Goal: Share content: Share content

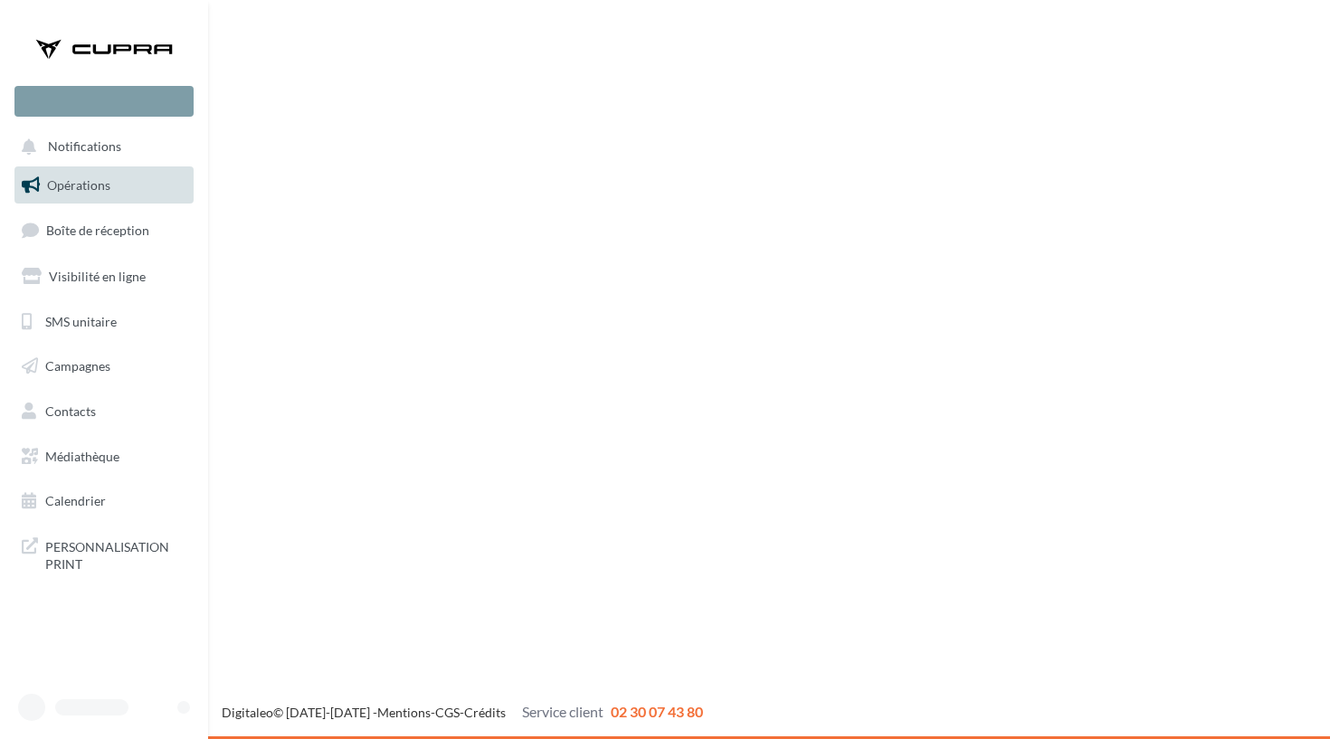
click at [347, 482] on div "Nouvelle campagne Notifications Opérations Boîte de réception" at bounding box center [665, 369] width 1330 height 739
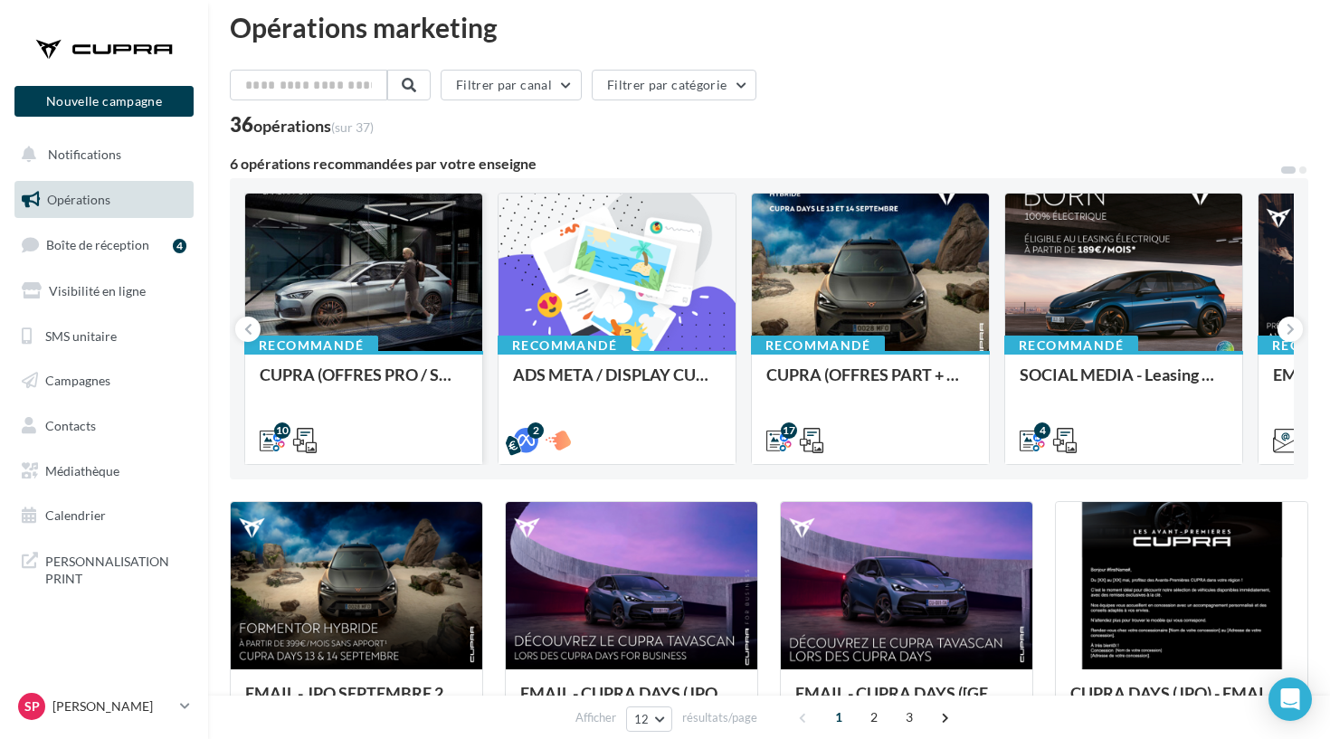
scroll to position [24, 0]
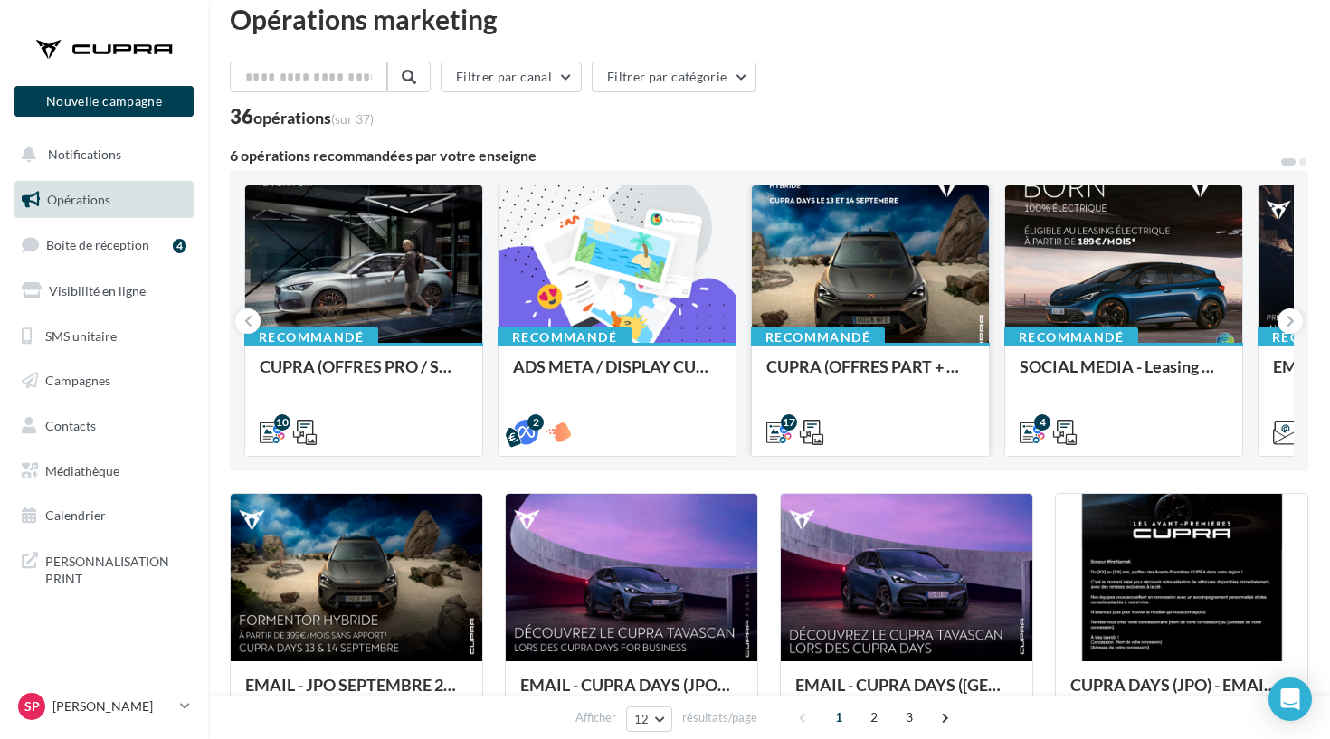
click at [847, 356] on div "Recommandé CUPRA (OFFRES PART + CUPRA DAYS / SEPT) - SOCIAL MEDIA" at bounding box center [870, 398] width 237 height 111
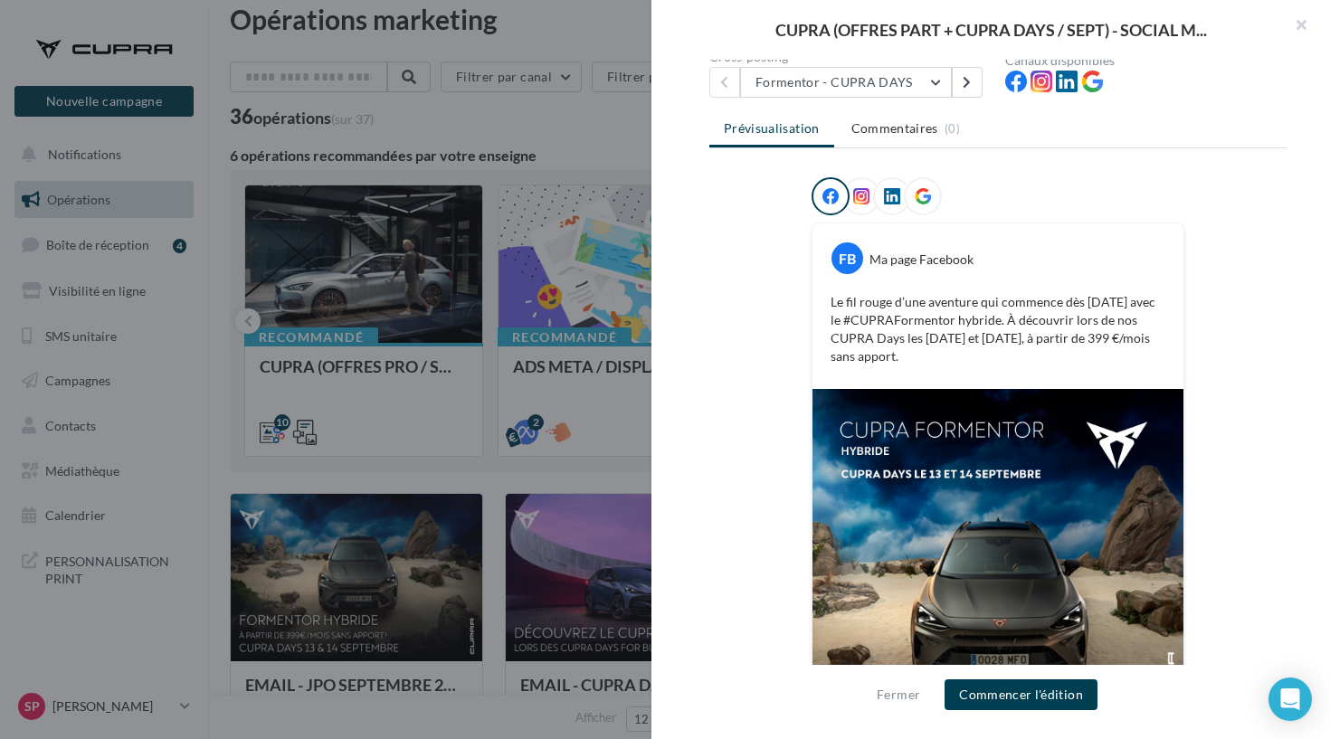
scroll to position [98, 0]
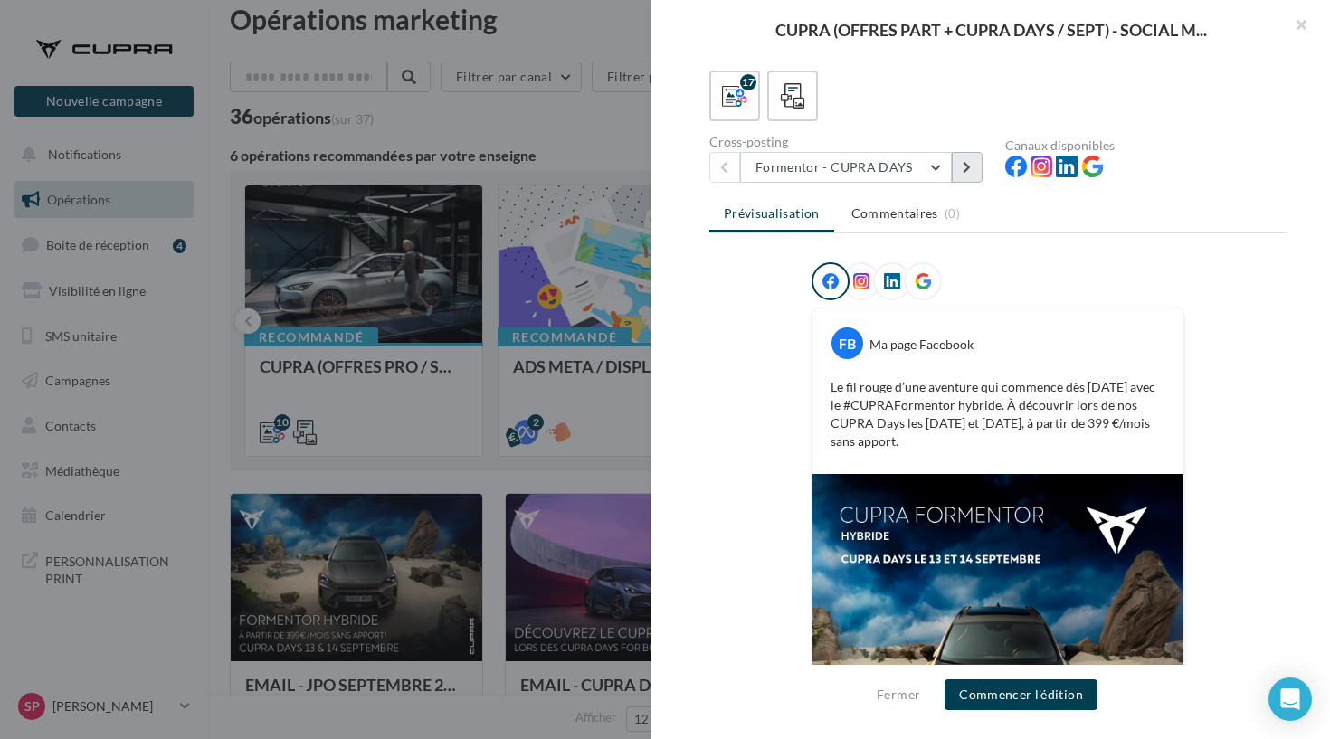
click at [973, 177] on button at bounding box center [966, 167] width 31 height 31
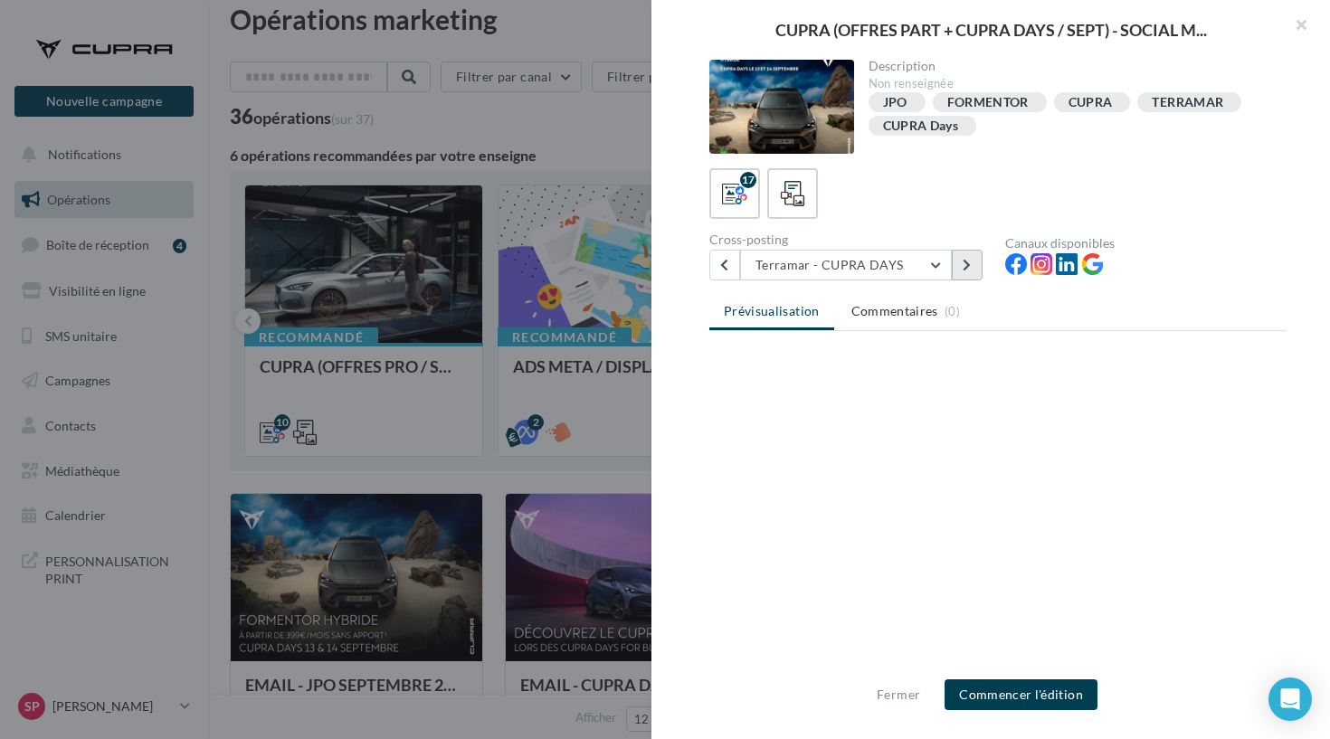
scroll to position [0, 0]
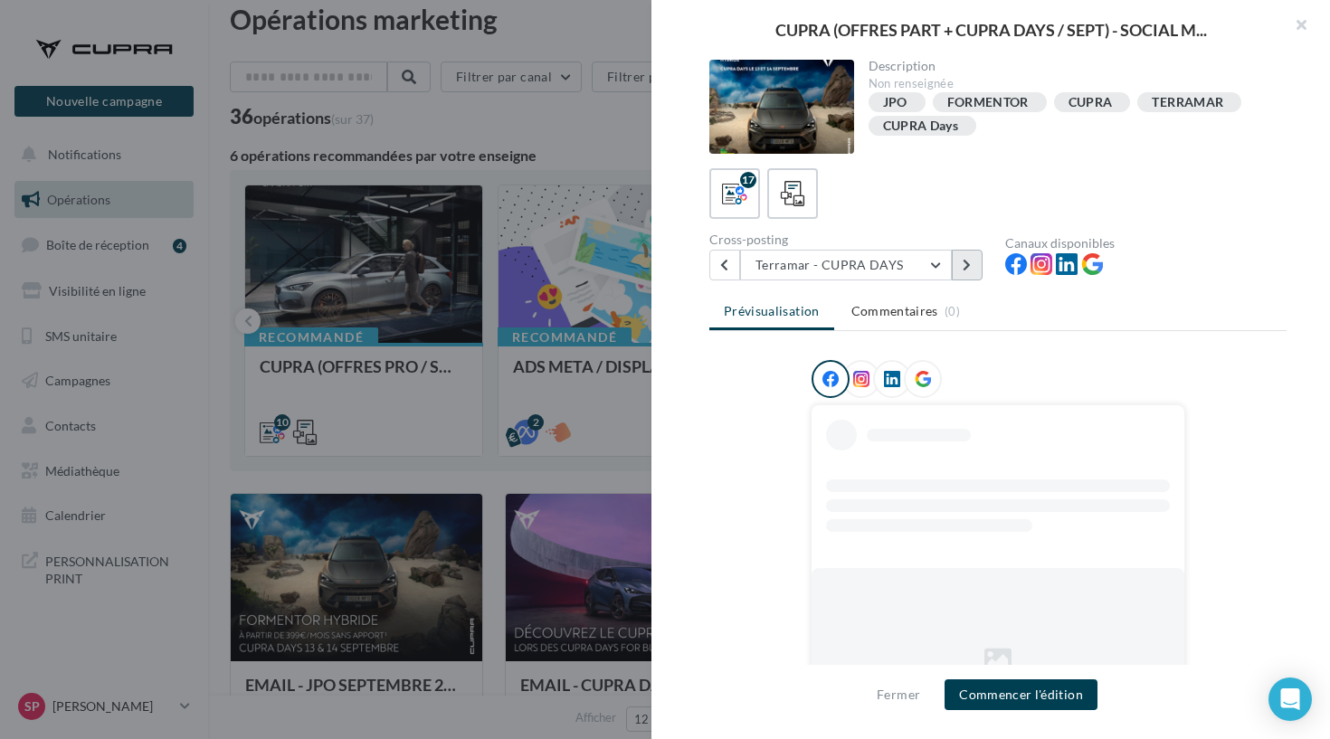
click at [961, 263] on button at bounding box center [966, 265] width 31 height 31
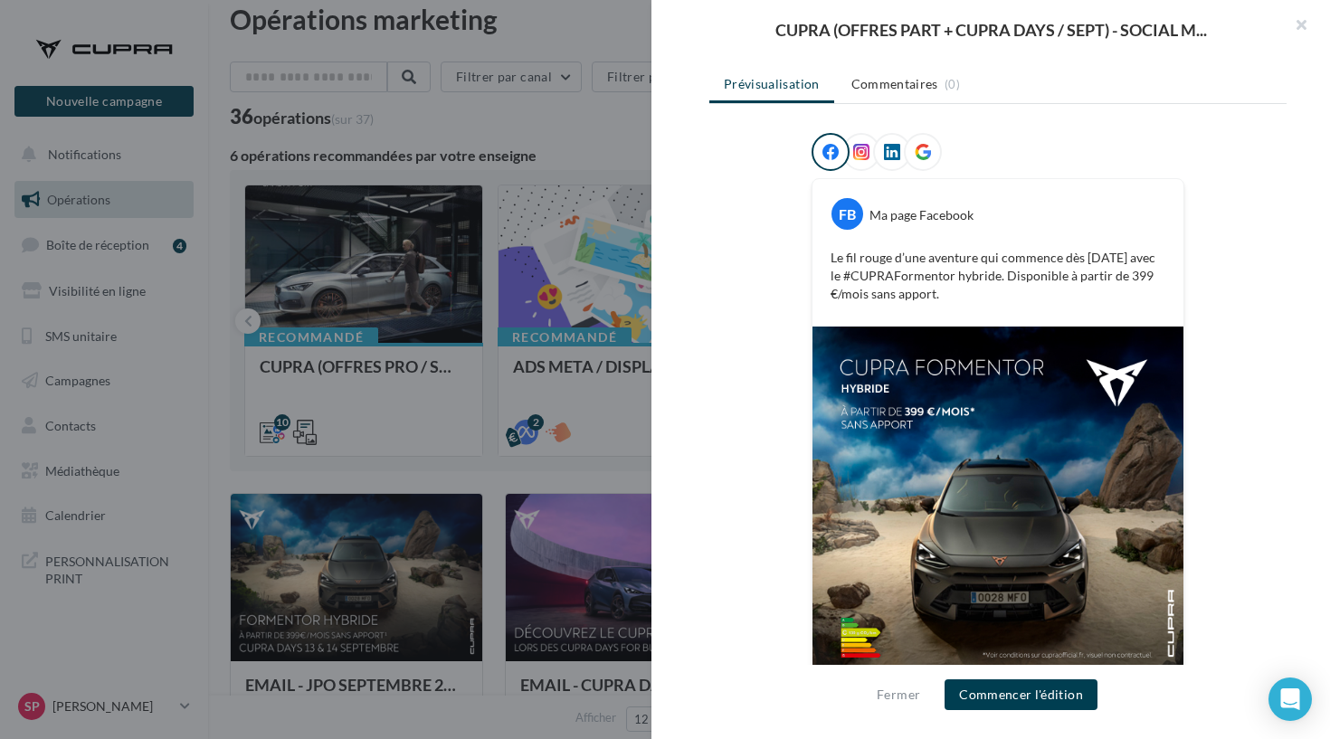
scroll to position [63, 0]
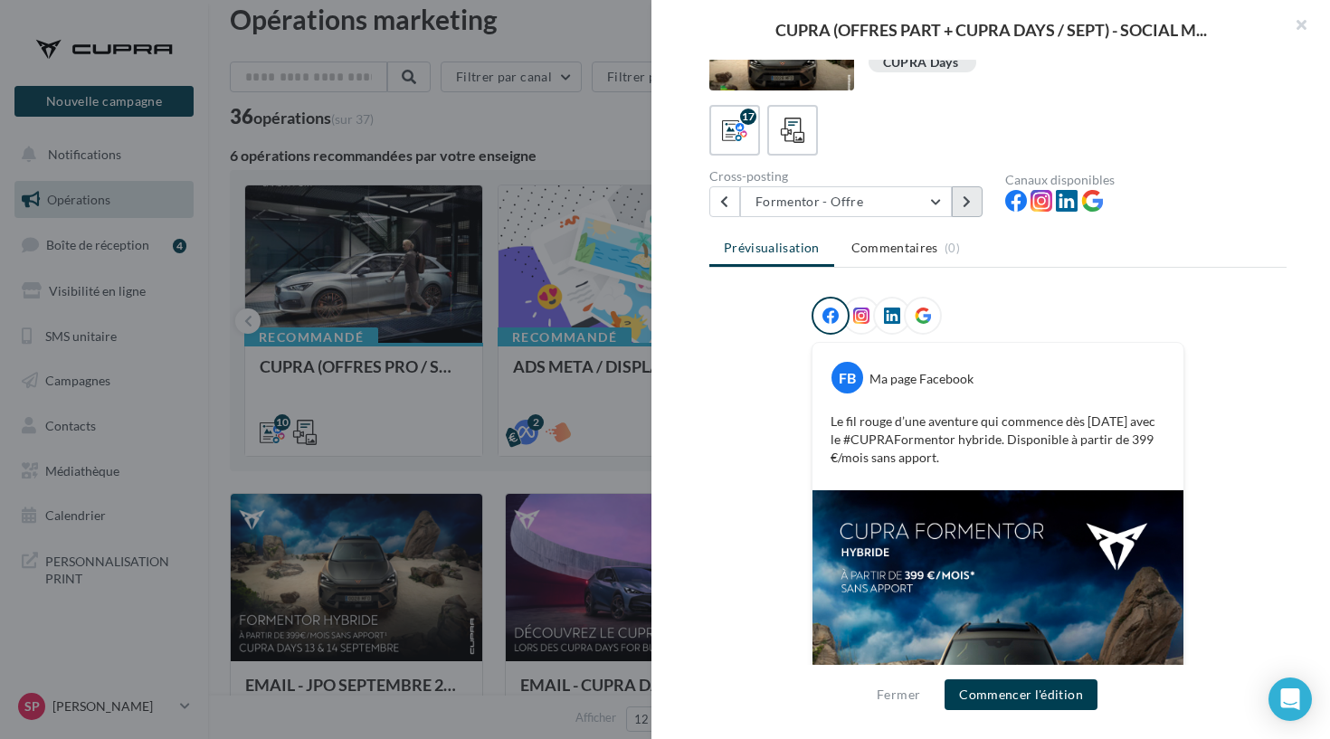
click at [969, 202] on icon at bounding box center [966, 201] width 8 height 13
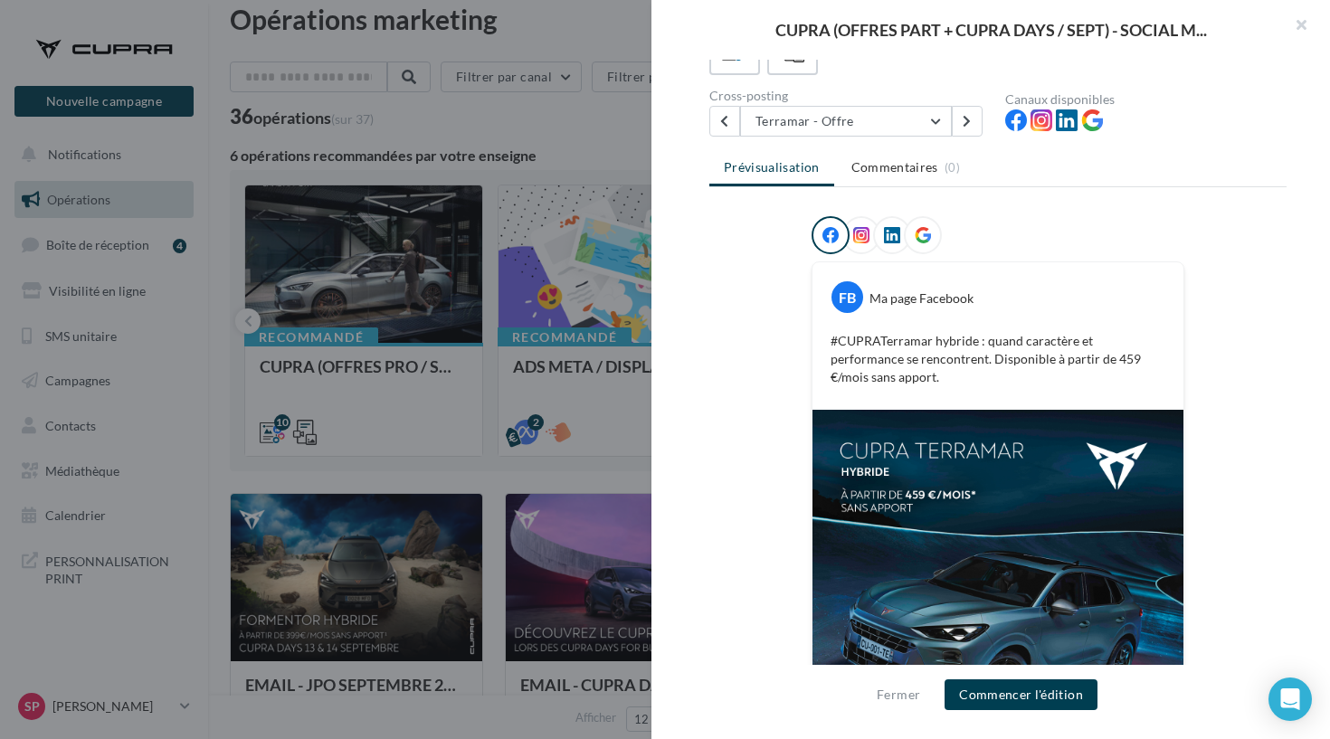
scroll to position [123, 0]
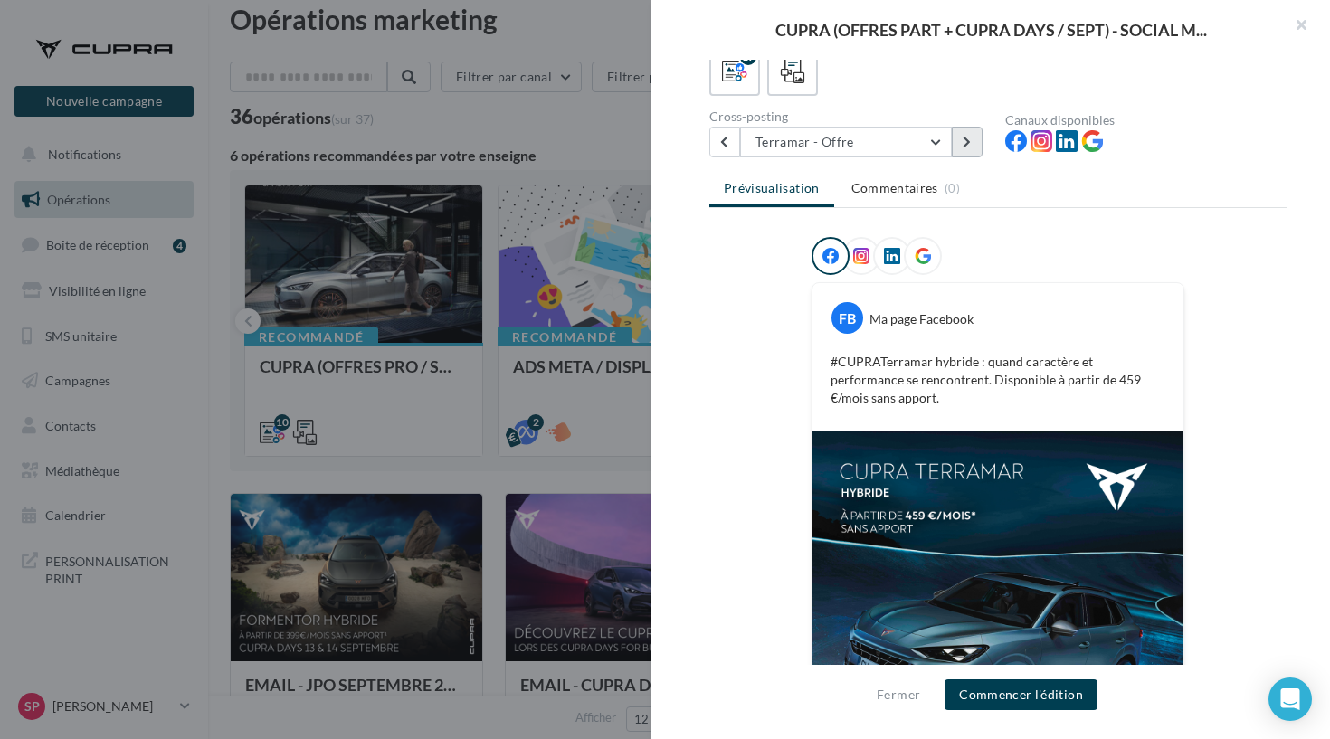
click at [970, 130] on button at bounding box center [966, 142] width 31 height 31
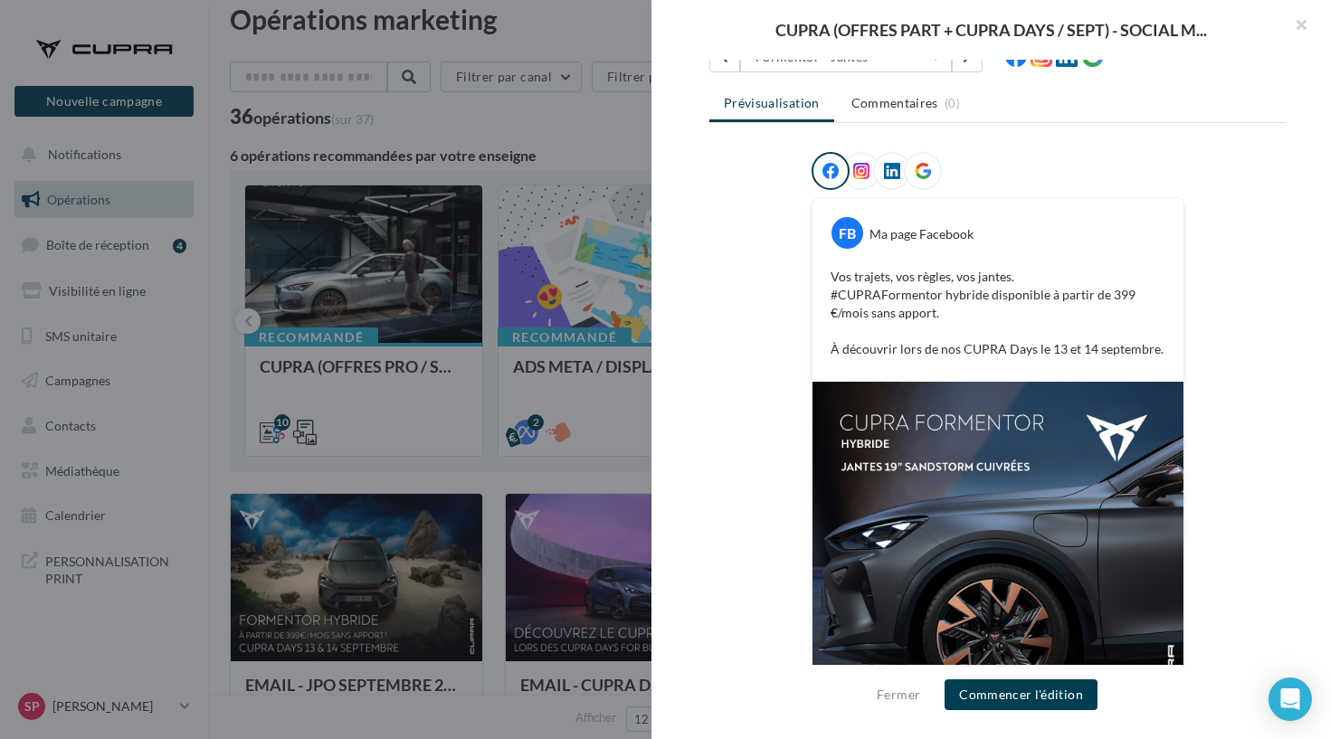
scroll to position [138, 0]
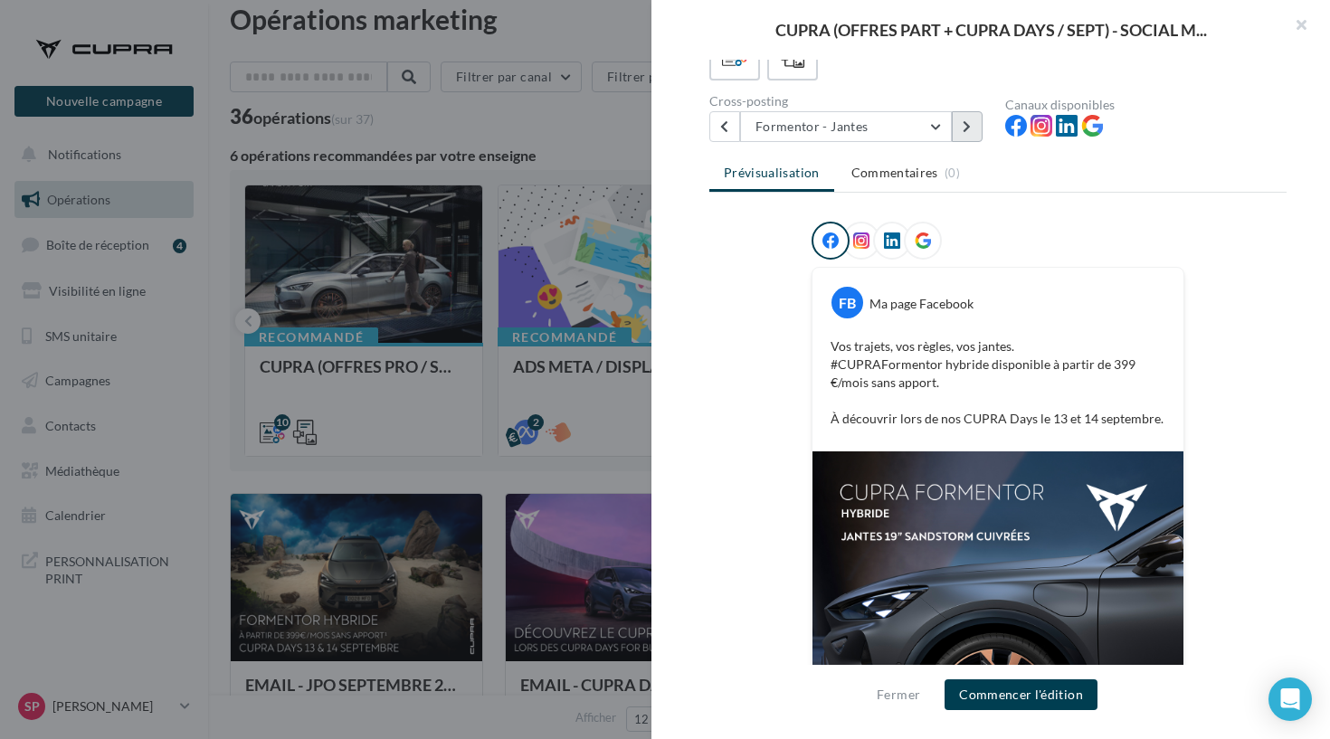
click at [970, 130] on icon at bounding box center [966, 126] width 8 height 13
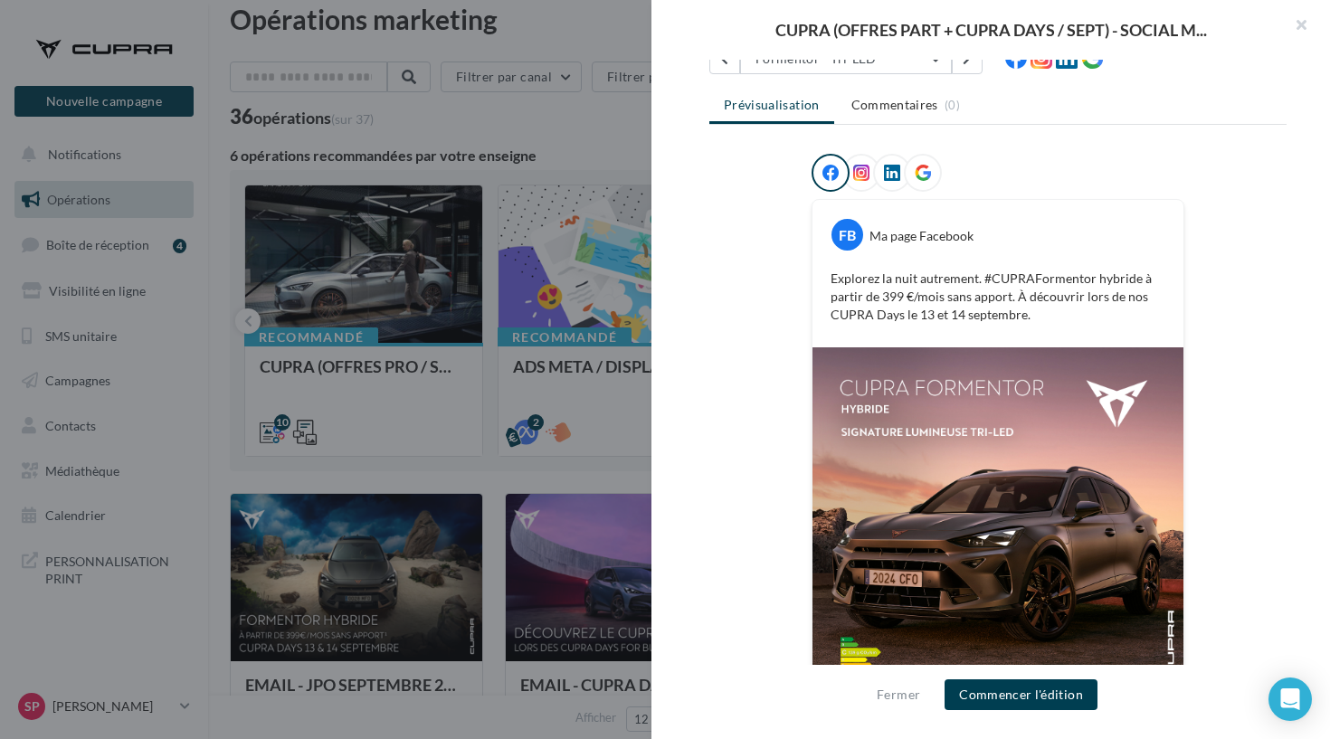
scroll to position [96, 0]
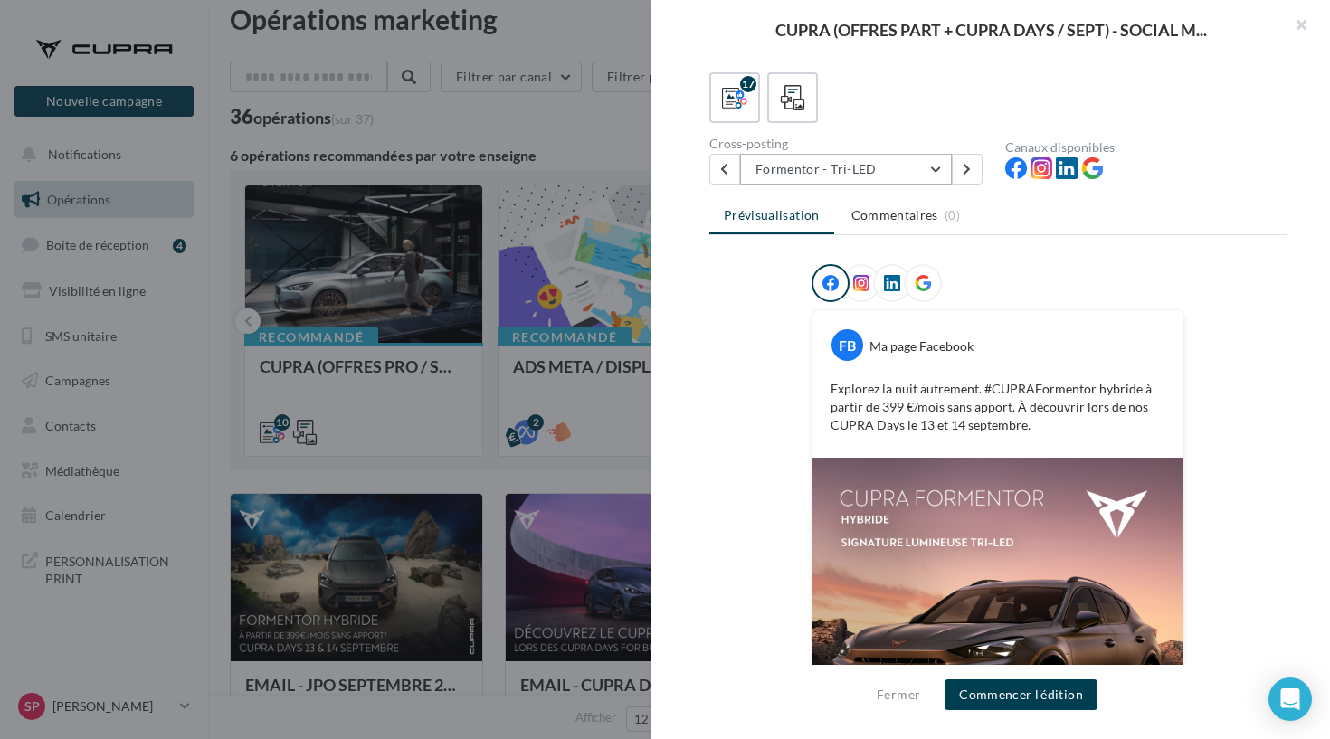
click at [949, 170] on button "Formentor - Tri-LED" at bounding box center [846, 169] width 212 height 31
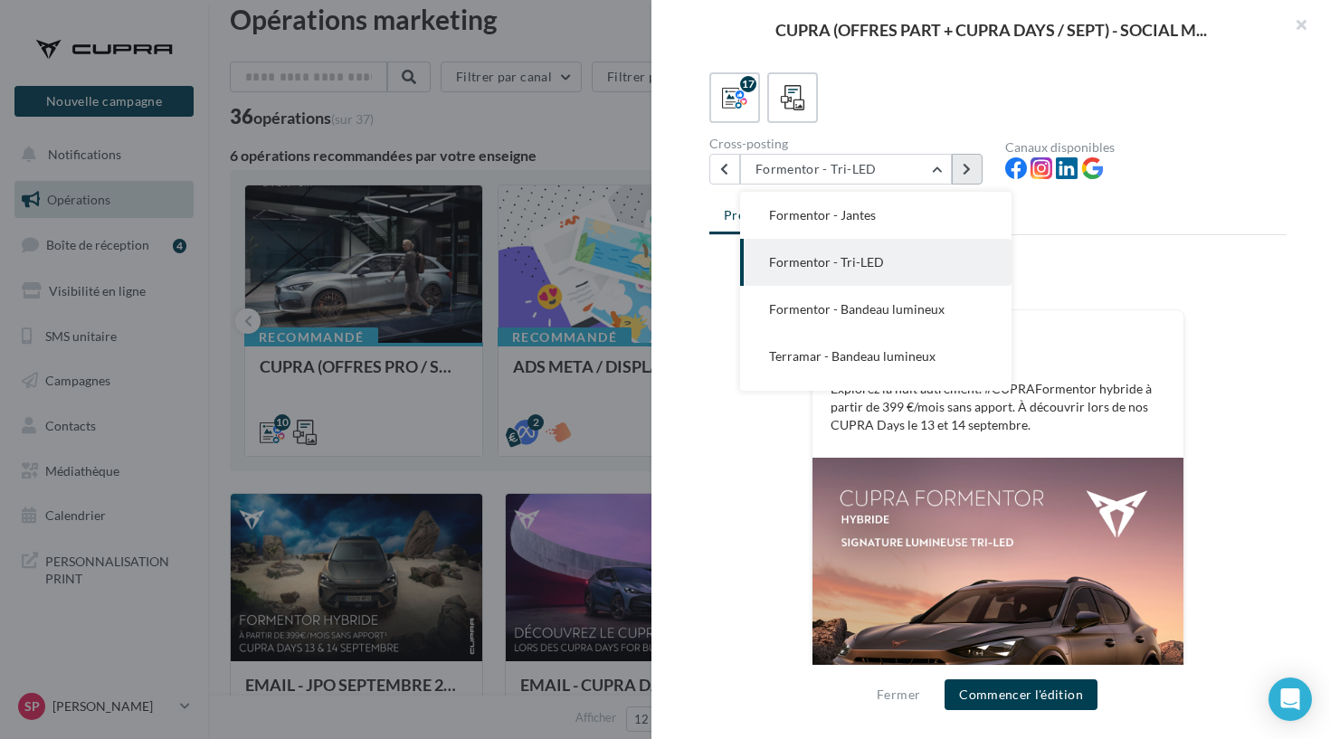
click at [962, 172] on icon at bounding box center [966, 169] width 8 height 13
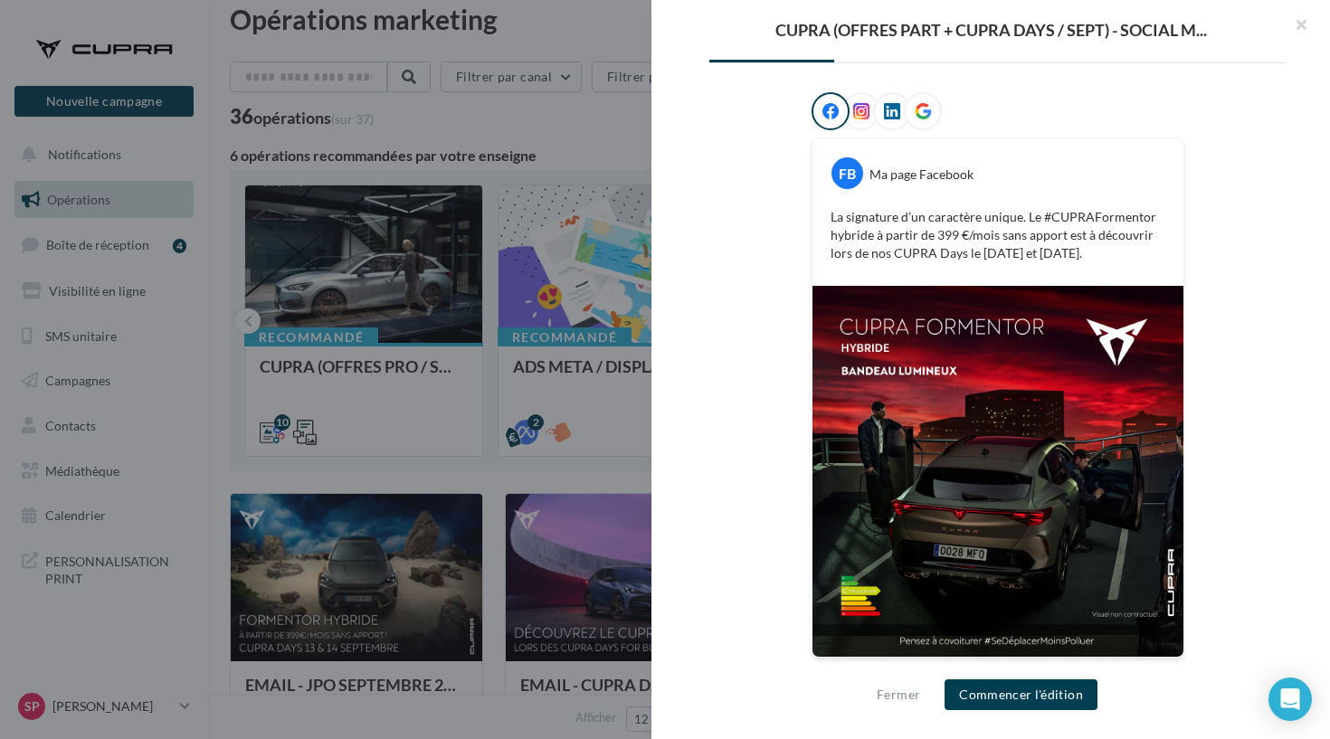
scroll to position [267, 0]
drag, startPoint x: 1108, startPoint y: 255, endPoint x: 1055, endPoint y: 239, distance: 55.8
click at [1055, 241] on p "La signature d’un caractère unique. Le #CUPRAFormentor hybride à partir de 399 …" at bounding box center [997, 236] width 335 height 54
click at [889, 233] on p "La signature d’un caractère unique. Le #CUPRAFormentor hybride à partir de 399 …" at bounding box center [997, 236] width 335 height 54
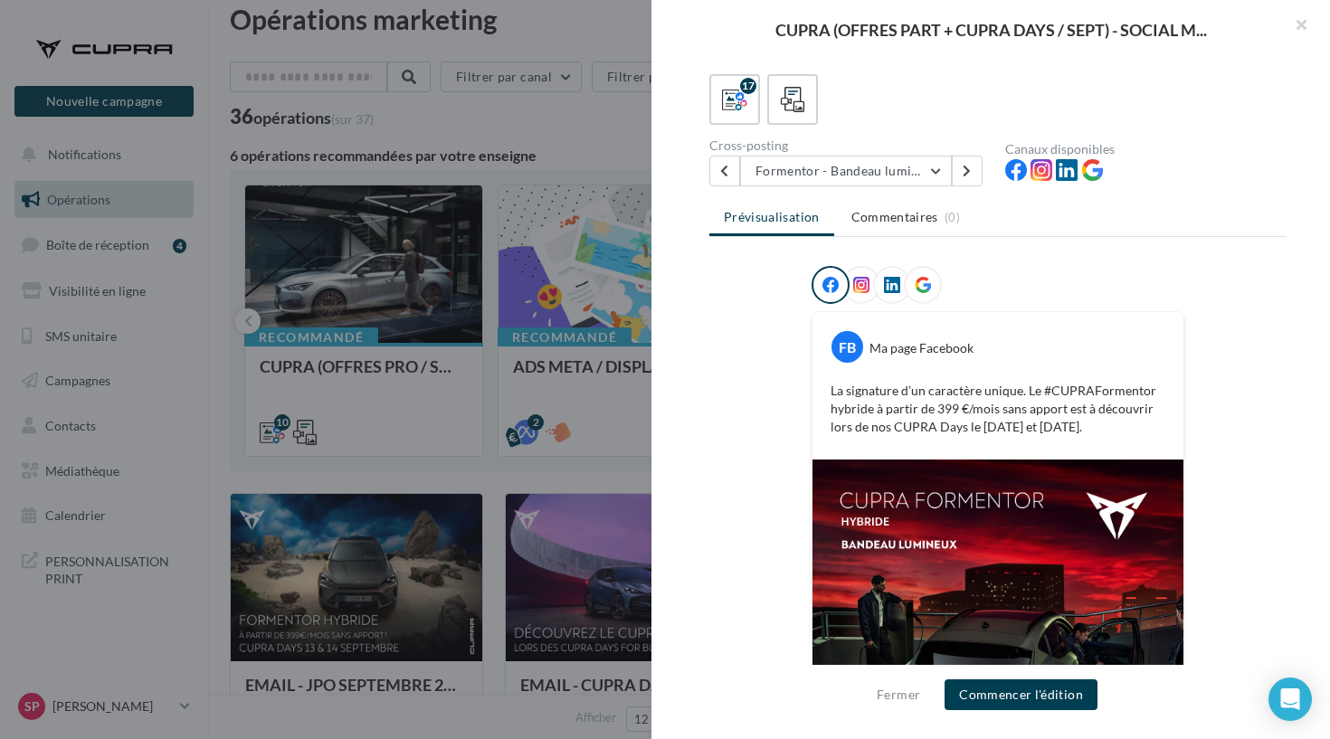
scroll to position [0, 0]
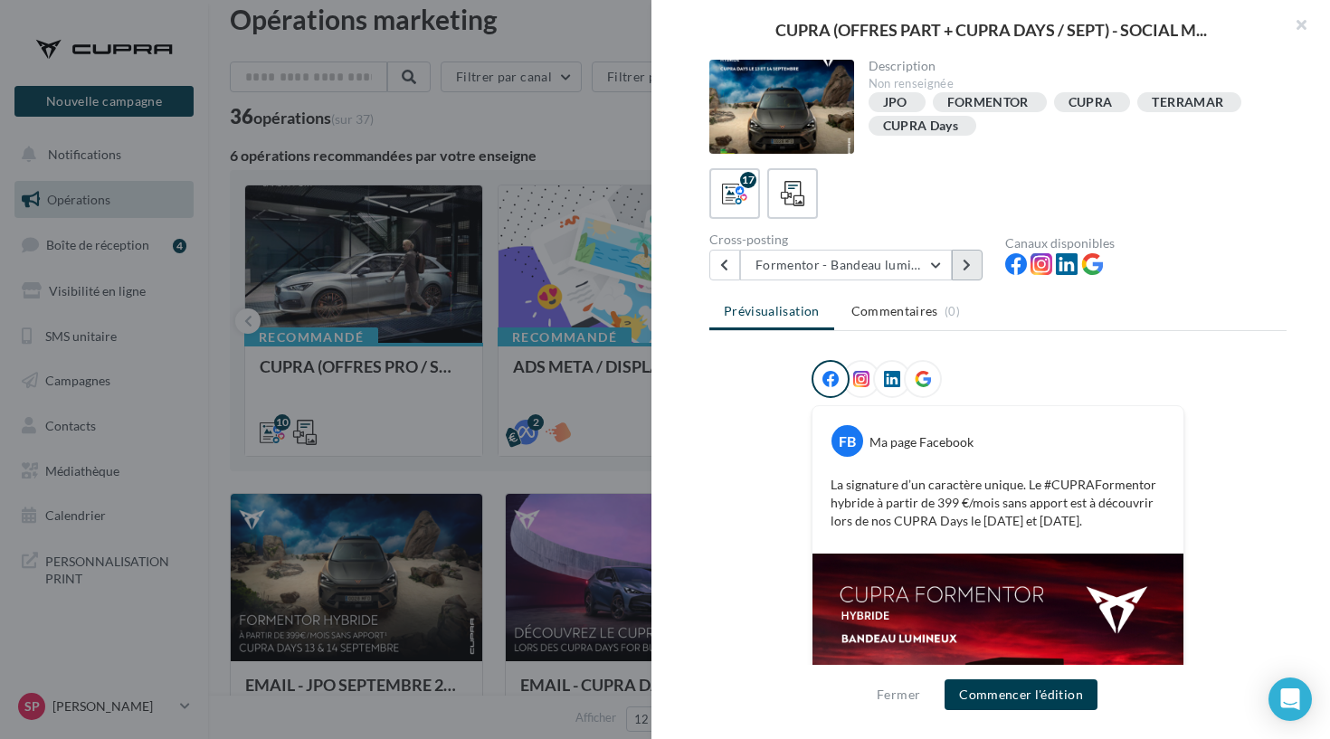
click at [969, 277] on button at bounding box center [966, 265] width 31 height 31
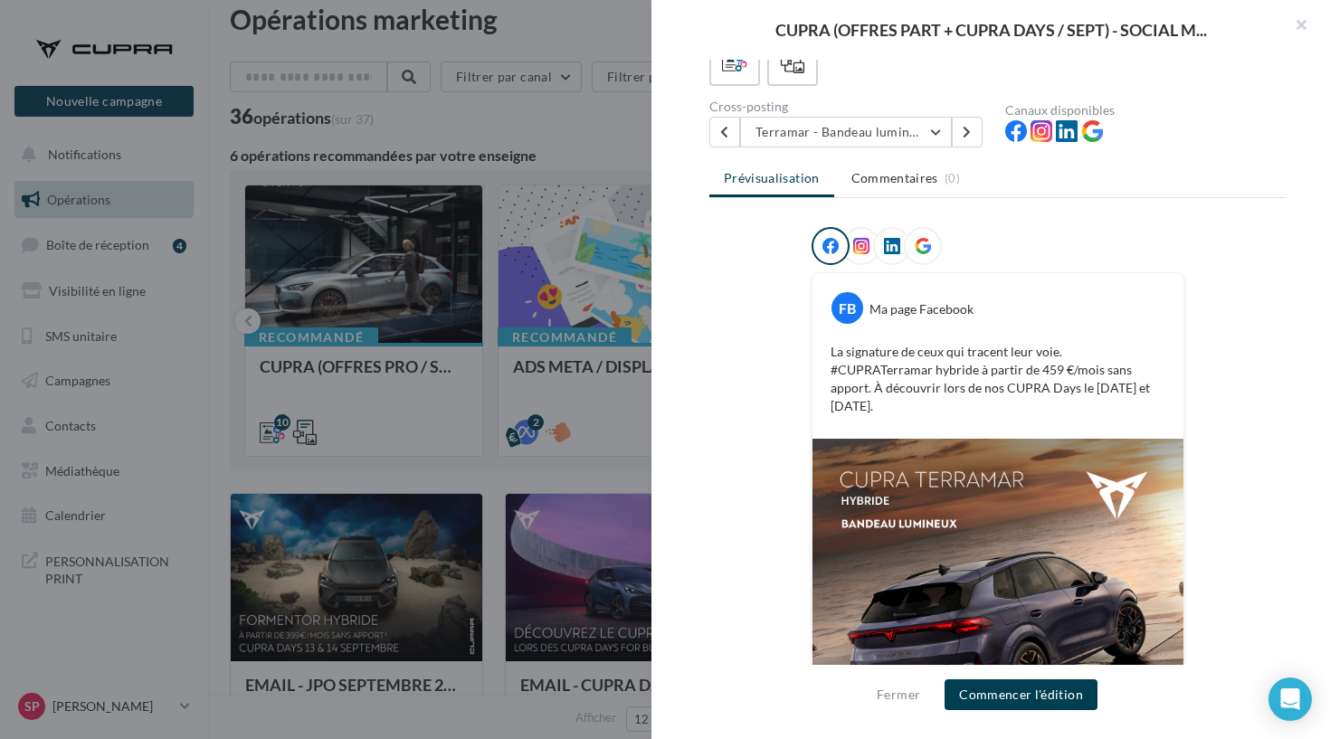
scroll to position [135, 0]
click at [899, 138] on button "Terramar - Bandeau lumineux" at bounding box center [846, 130] width 212 height 31
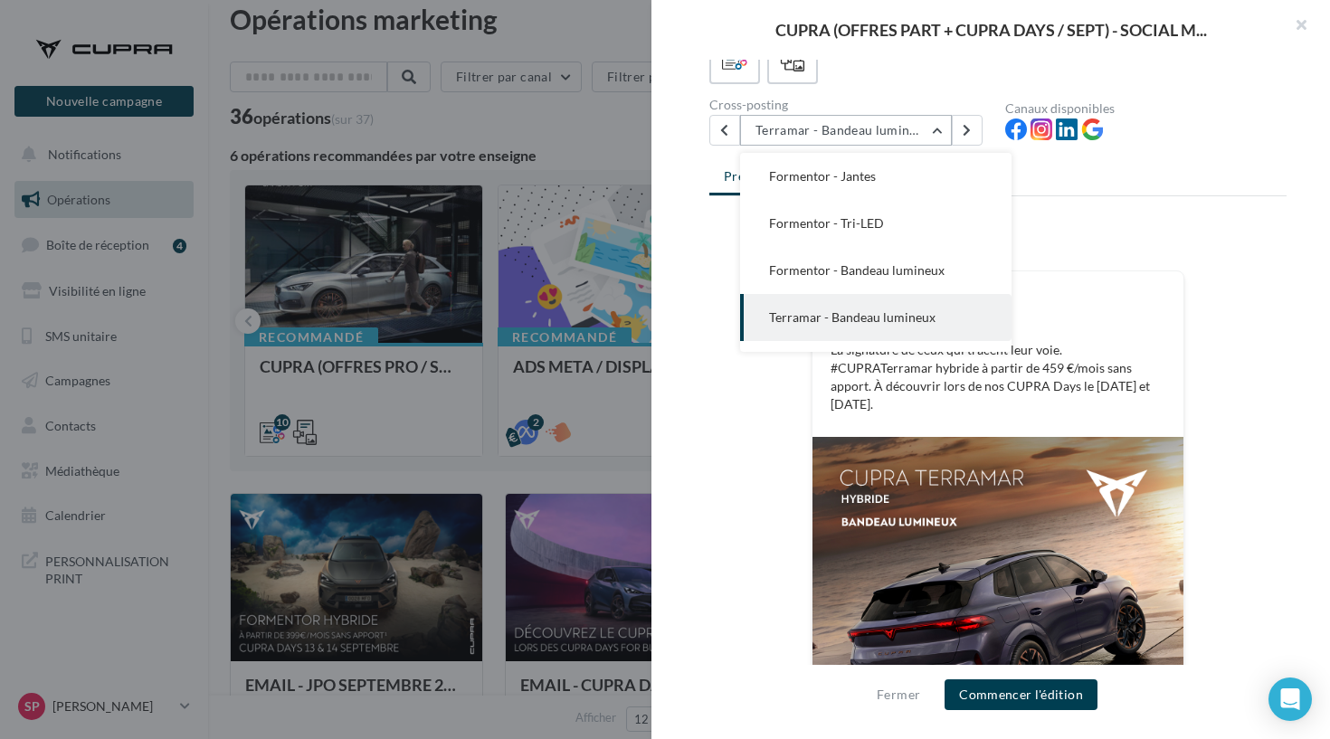
scroll to position [282, 0]
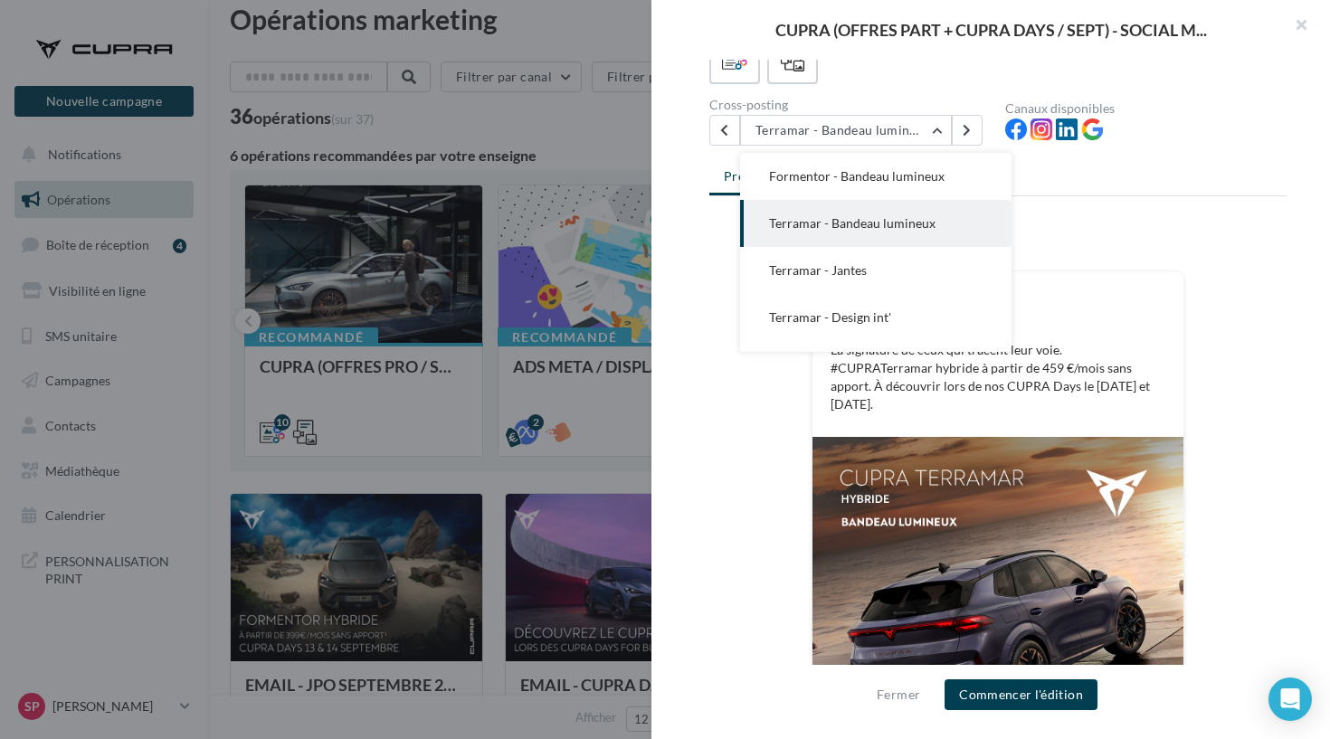
click at [565, 120] on div at bounding box center [665, 369] width 1330 height 739
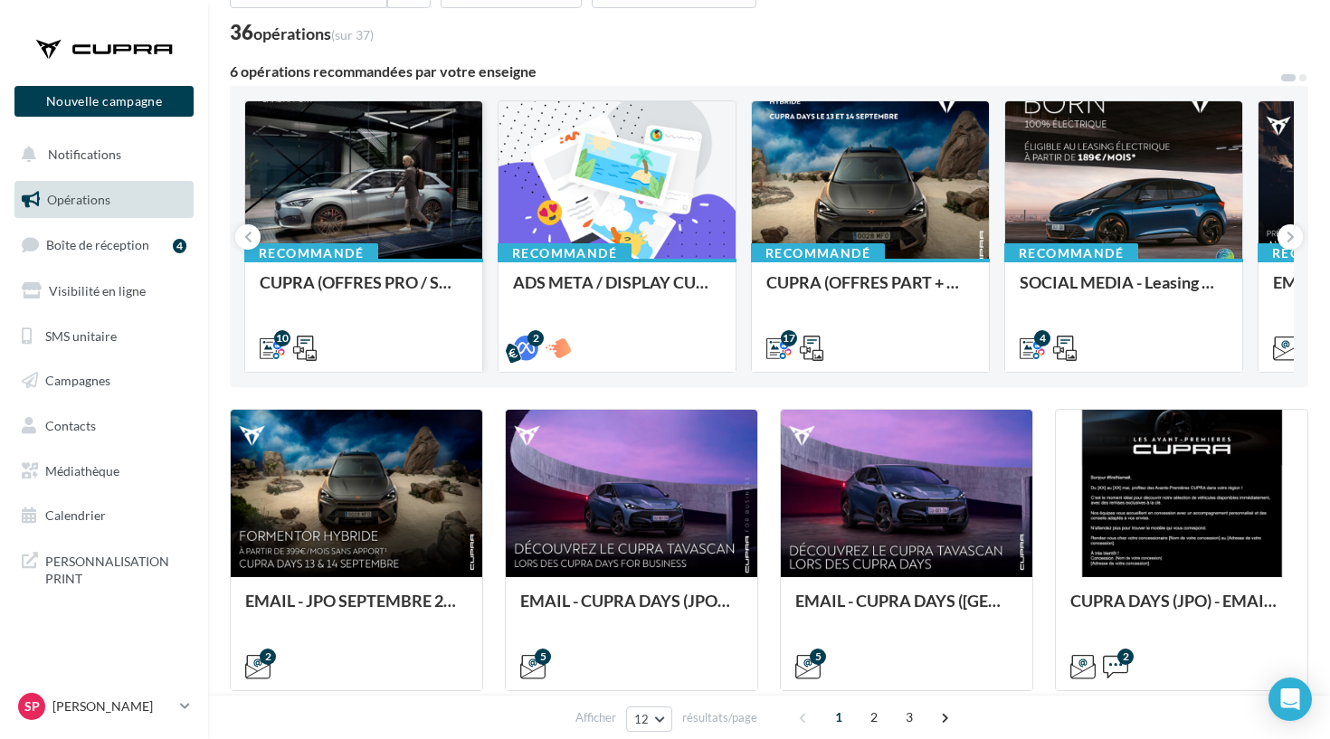
scroll to position [123, 0]
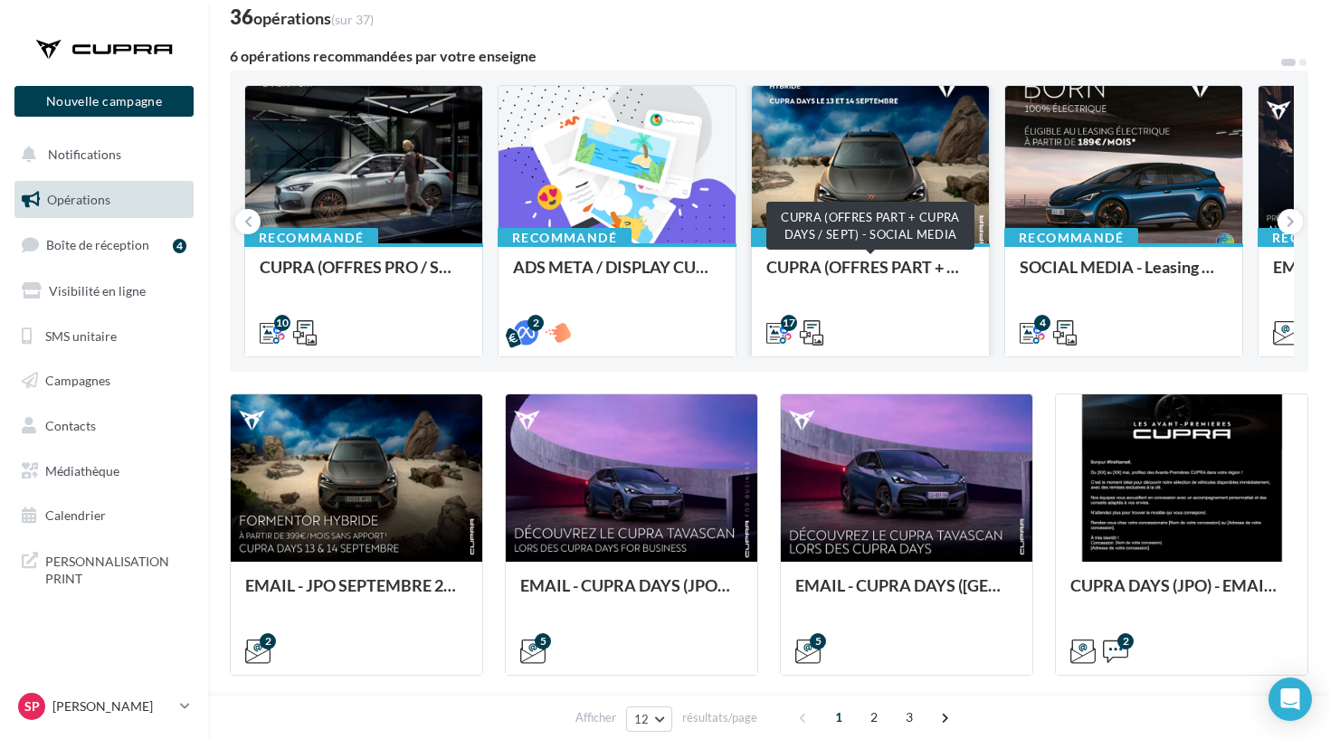
click at [909, 267] on div "CUPRA (OFFRES PART + CUPRA DAYS / SEPT) - SOCIAL MEDIA" at bounding box center [870, 276] width 208 height 36
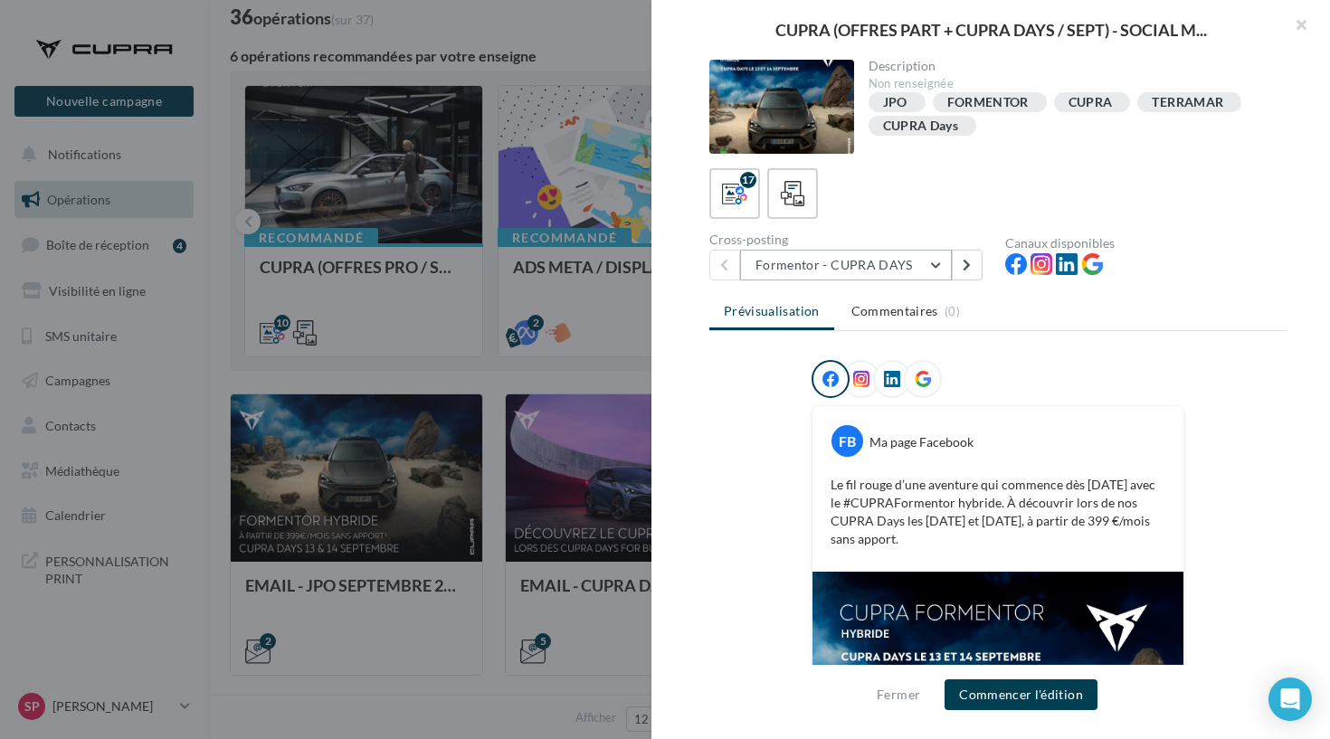
click at [893, 279] on button "Formentor - CUPRA DAYS" at bounding box center [846, 265] width 212 height 31
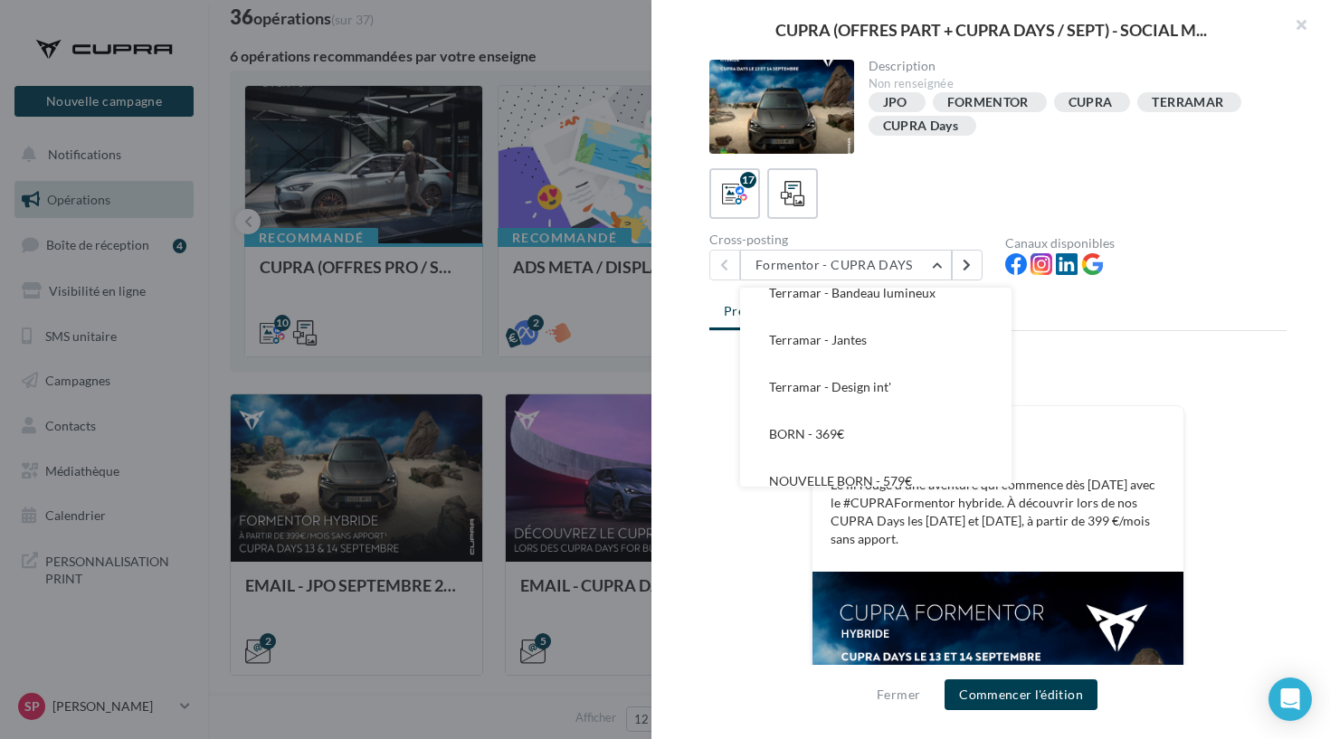
scroll to position [397, 0]
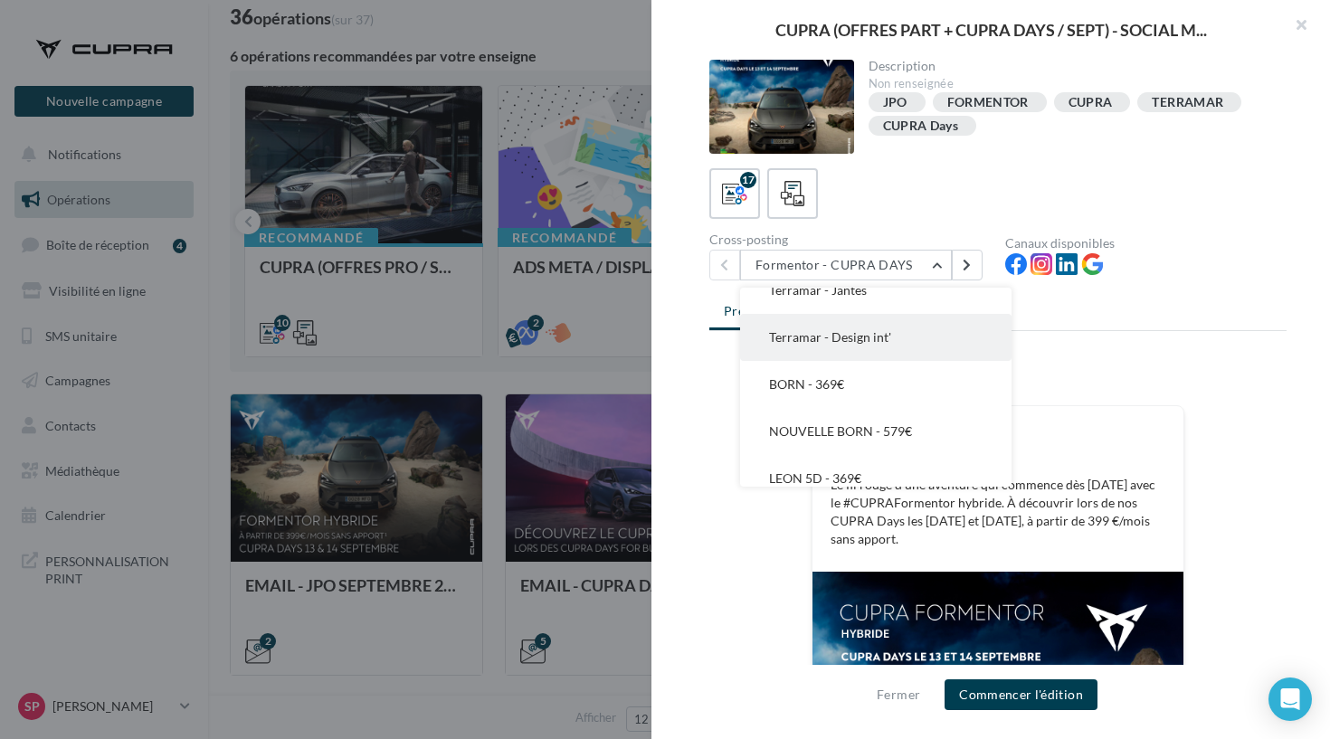
click at [860, 345] on button "Terramar - Design int'" at bounding box center [875, 337] width 271 height 47
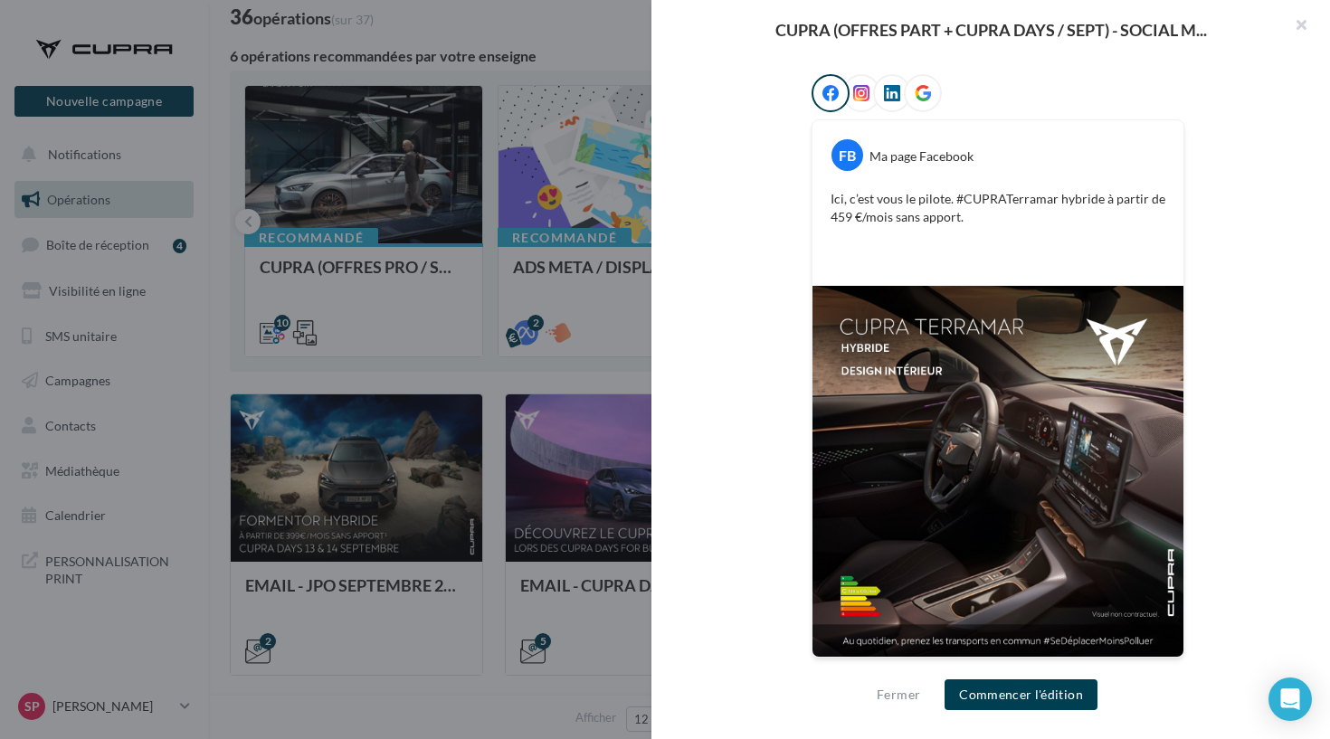
scroll to position [285, 0]
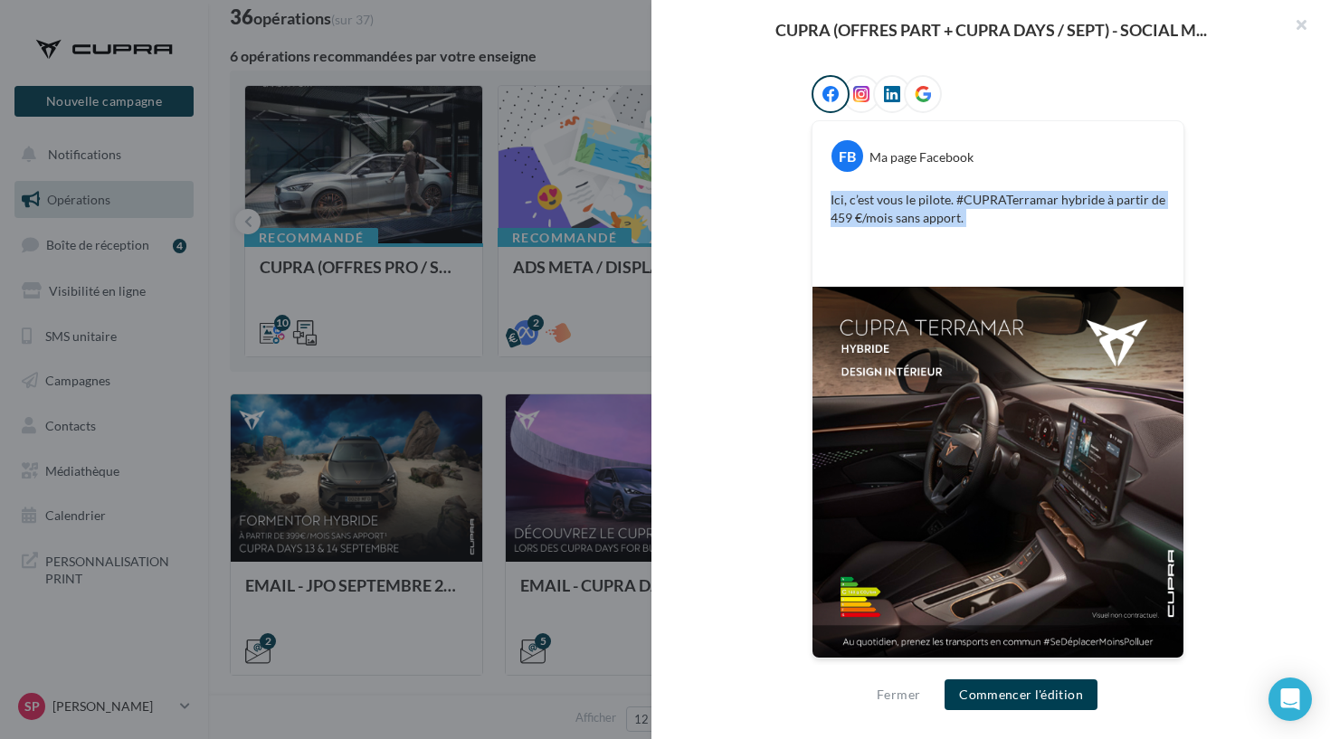
drag, startPoint x: 970, startPoint y: 226, endPoint x: 830, endPoint y: 185, distance: 145.4
click at [830, 185] on div "FB Ma page Facebook Ici, c’est vous le pilote. #CUPRATerramar hybride à partir …" at bounding box center [997, 204] width 371 height 166
click at [996, 697] on button "Commencer l'édition" at bounding box center [1020, 694] width 153 height 31
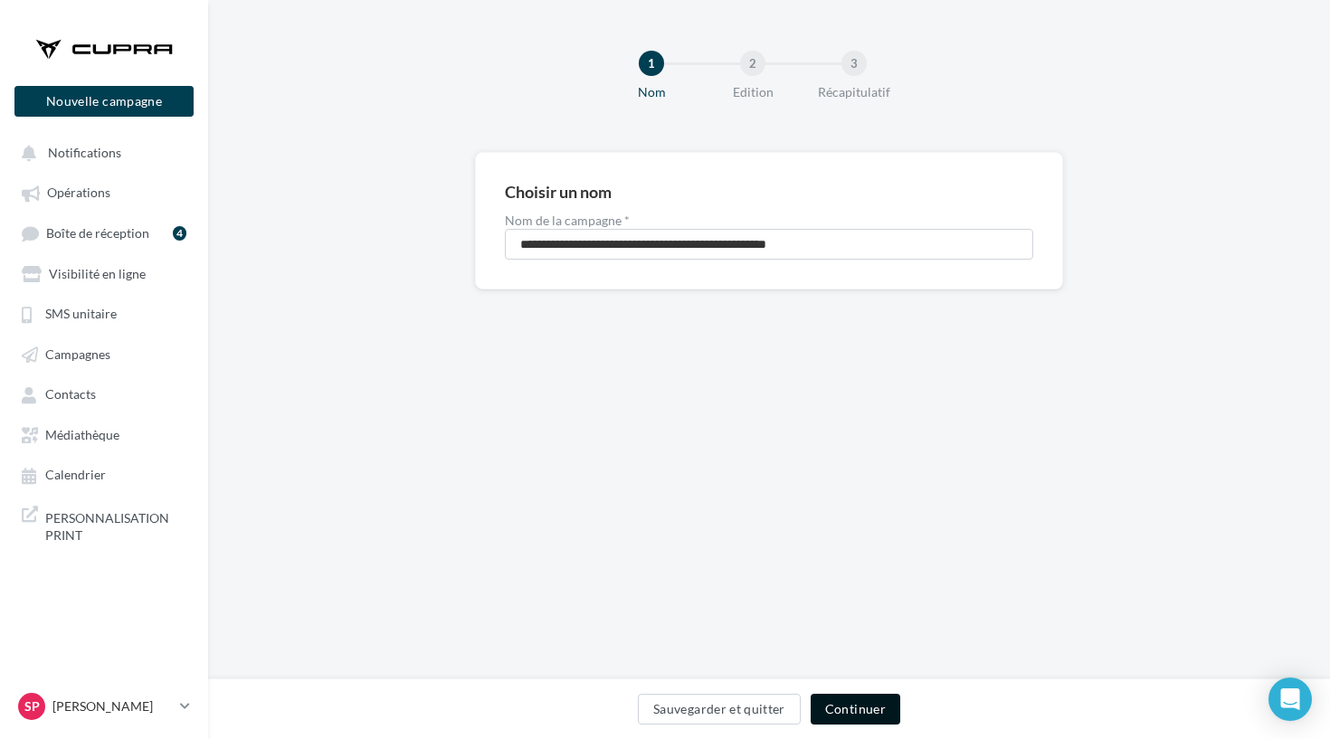
click at [841, 701] on button "Continuer" at bounding box center [855, 709] width 90 height 31
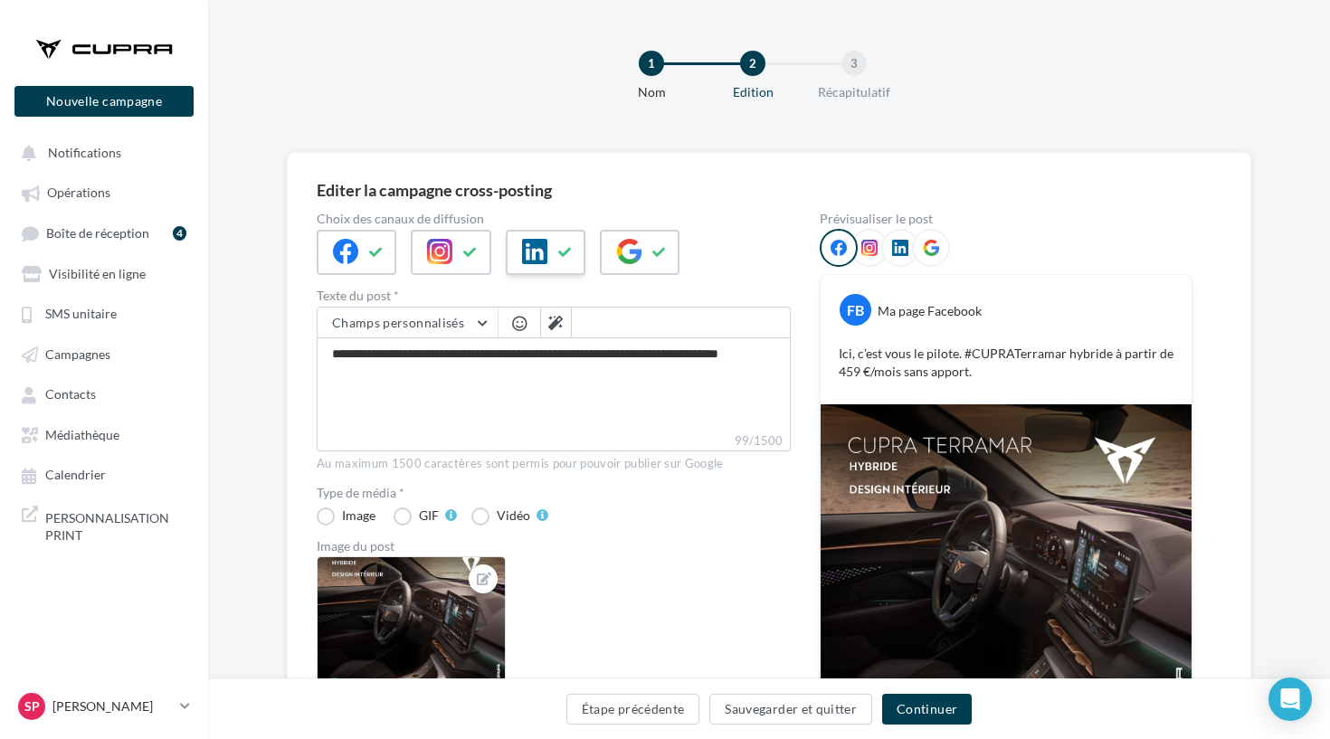
click at [545, 272] on div at bounding box center [546, 252] width 80 height 45
click at [619, 270] on div at bounding box center [640, 252] width 80 height 45
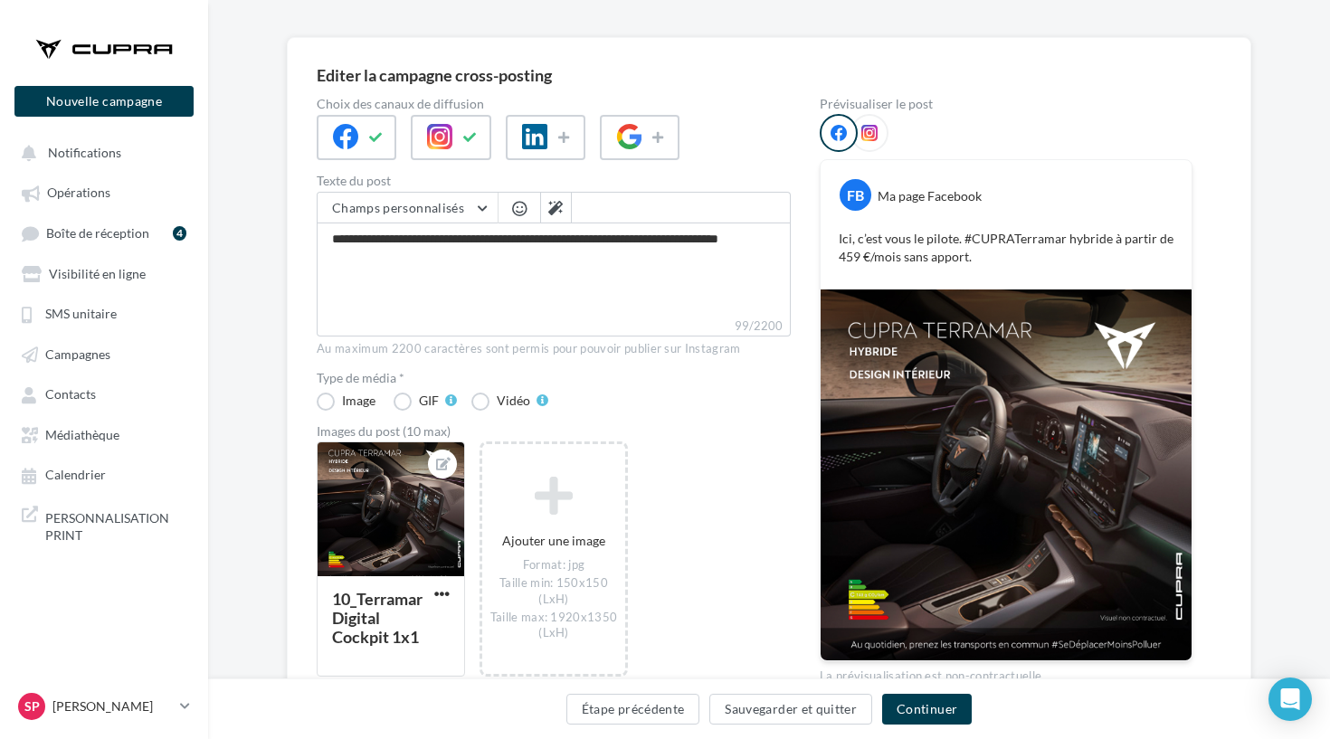
scroll to position [155, 0]
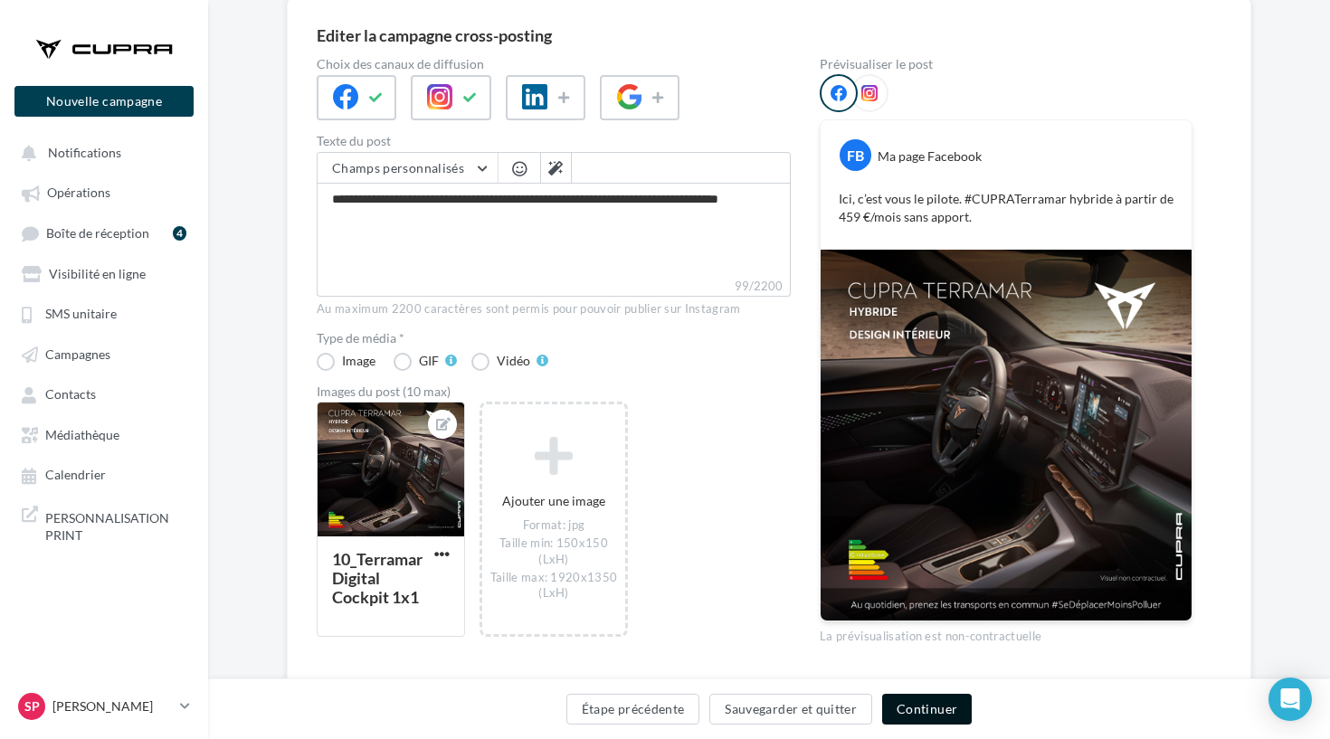
click at [903, 715] on button "Continuer" at bounding box center [927, 709] width 90 height 31
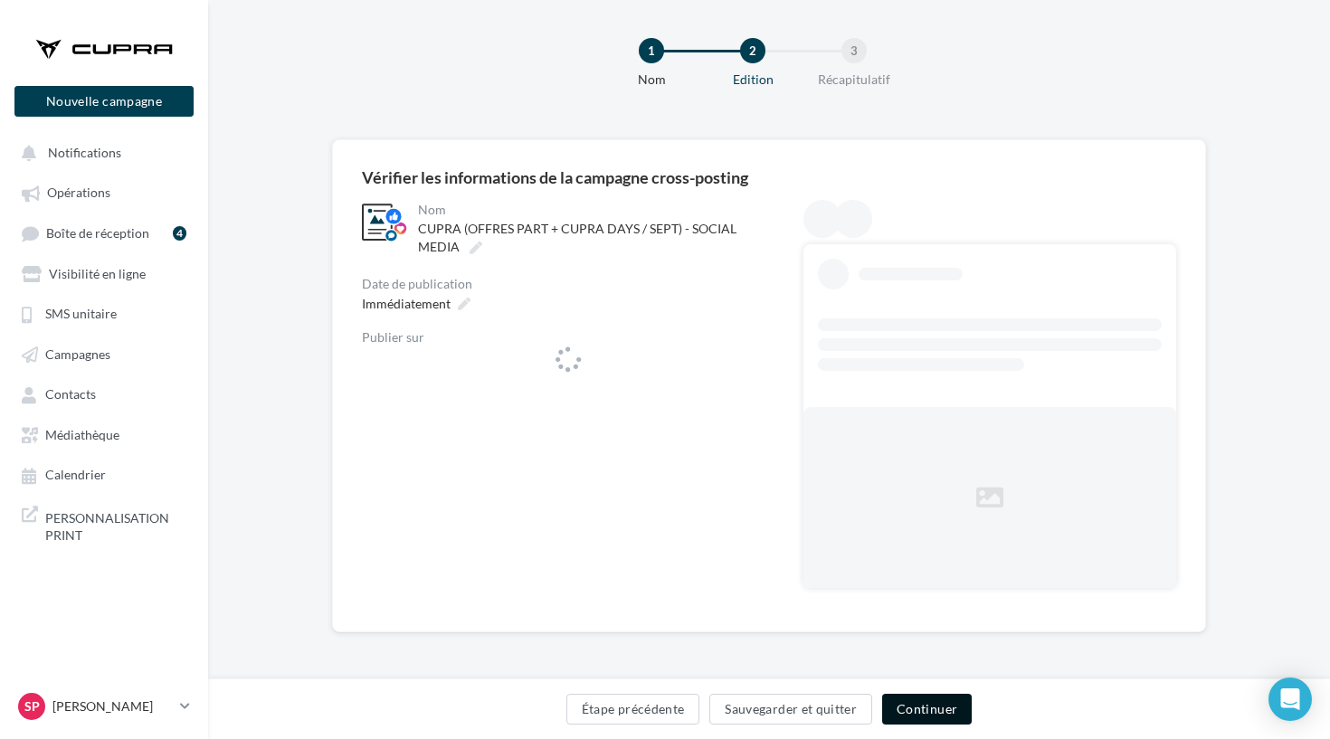
scroll to position [13, 0]
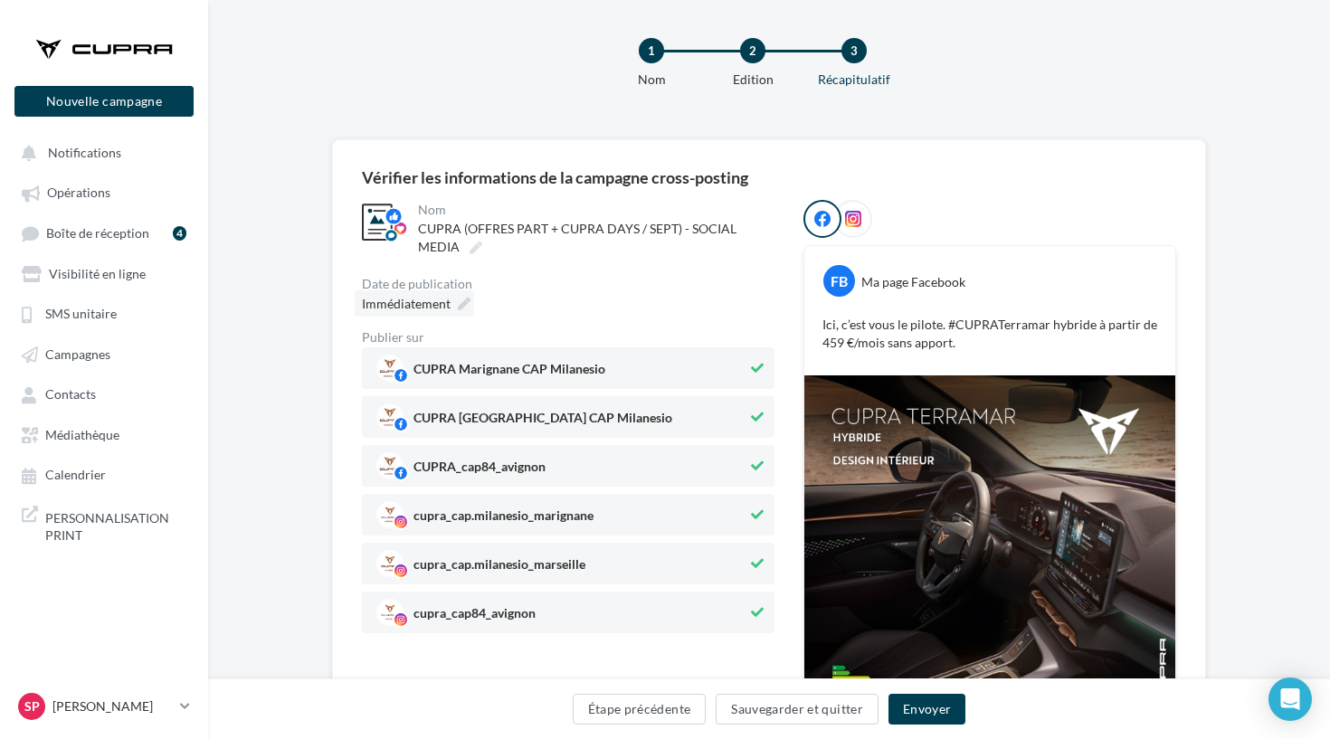
click at [469, 305] on icon at bounding box center [464, 304] width 13 height 13
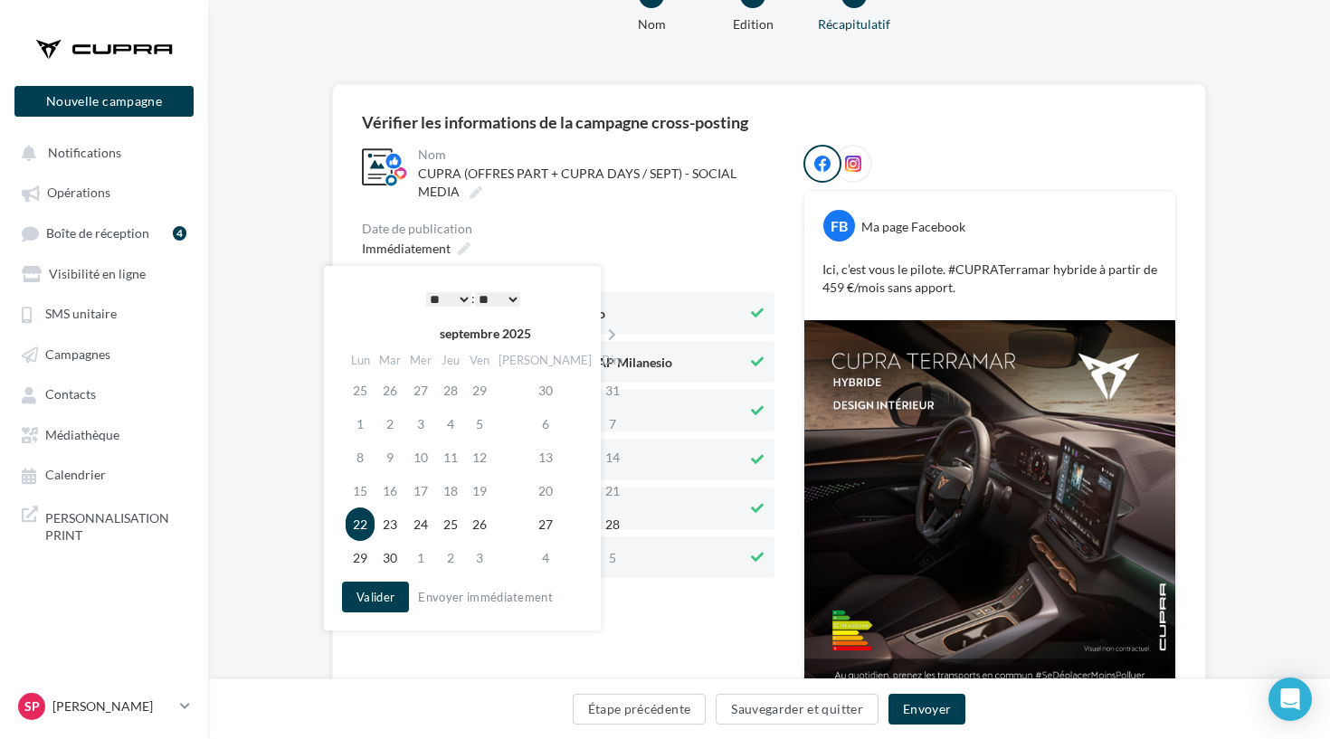
scroll to position [73, 0]
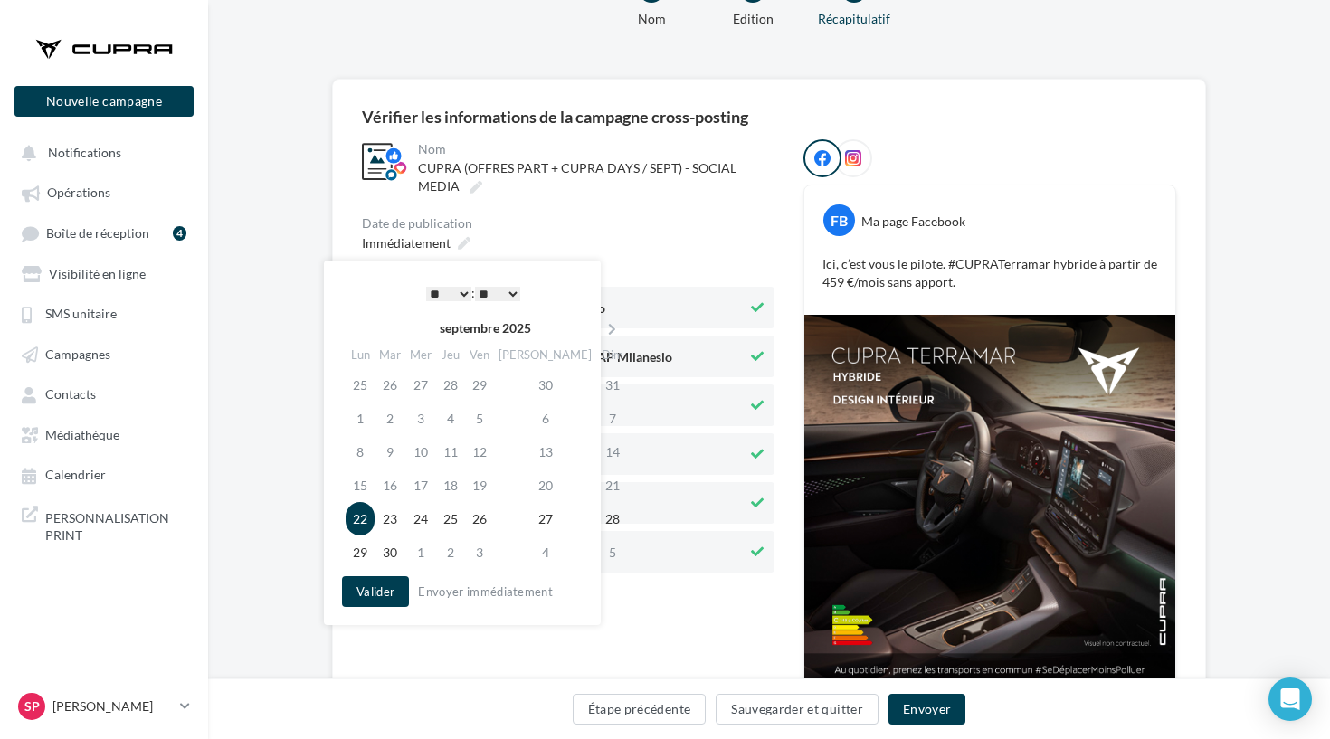
click at [392, 573] on div "**********" at bounding box center [462, 442] width 277 height 364
click at [376, 601] on button "Valider" at bounding box center [375, 591] width 67 height 31
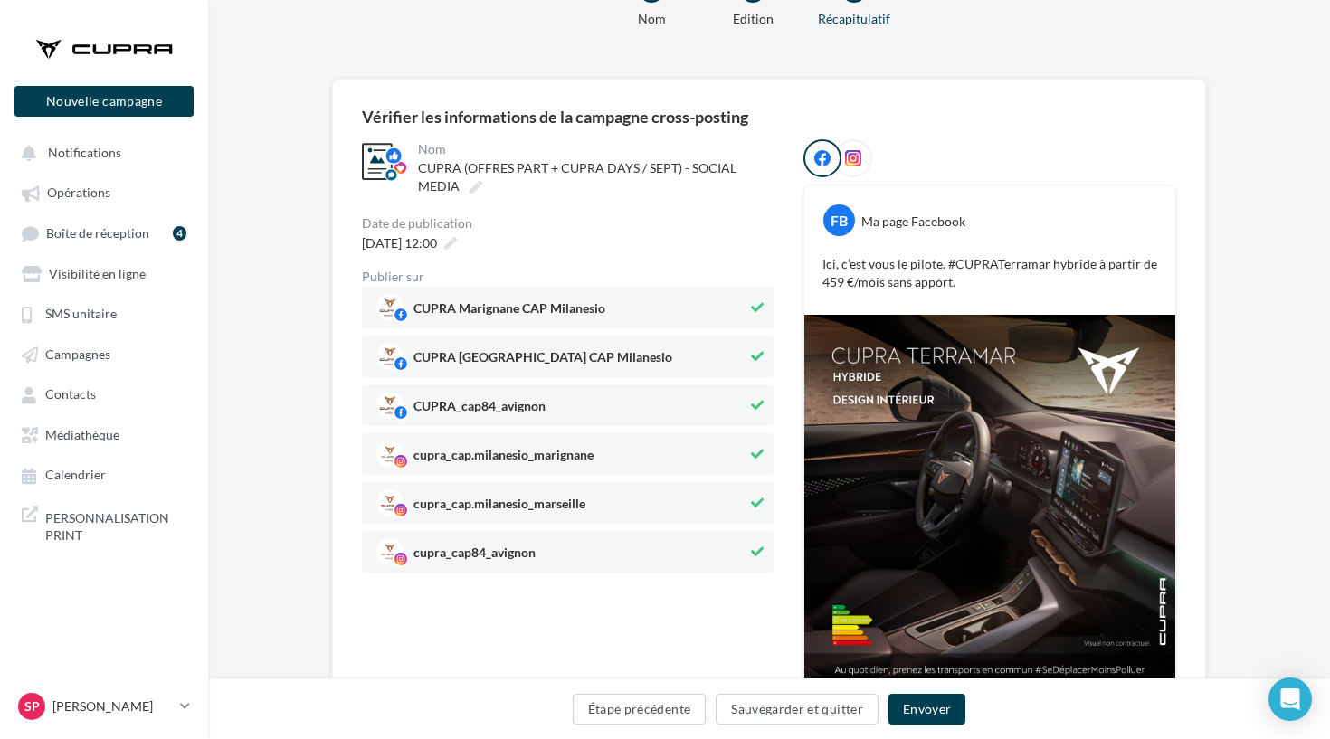
click at [654, 240] on div "22/09/2025 à 12:00" at bounding box center [568, 243] width 412 height 26
click at [915, 700] on button "Envoyer" at bounding box center [926, 709] width 77 height 31
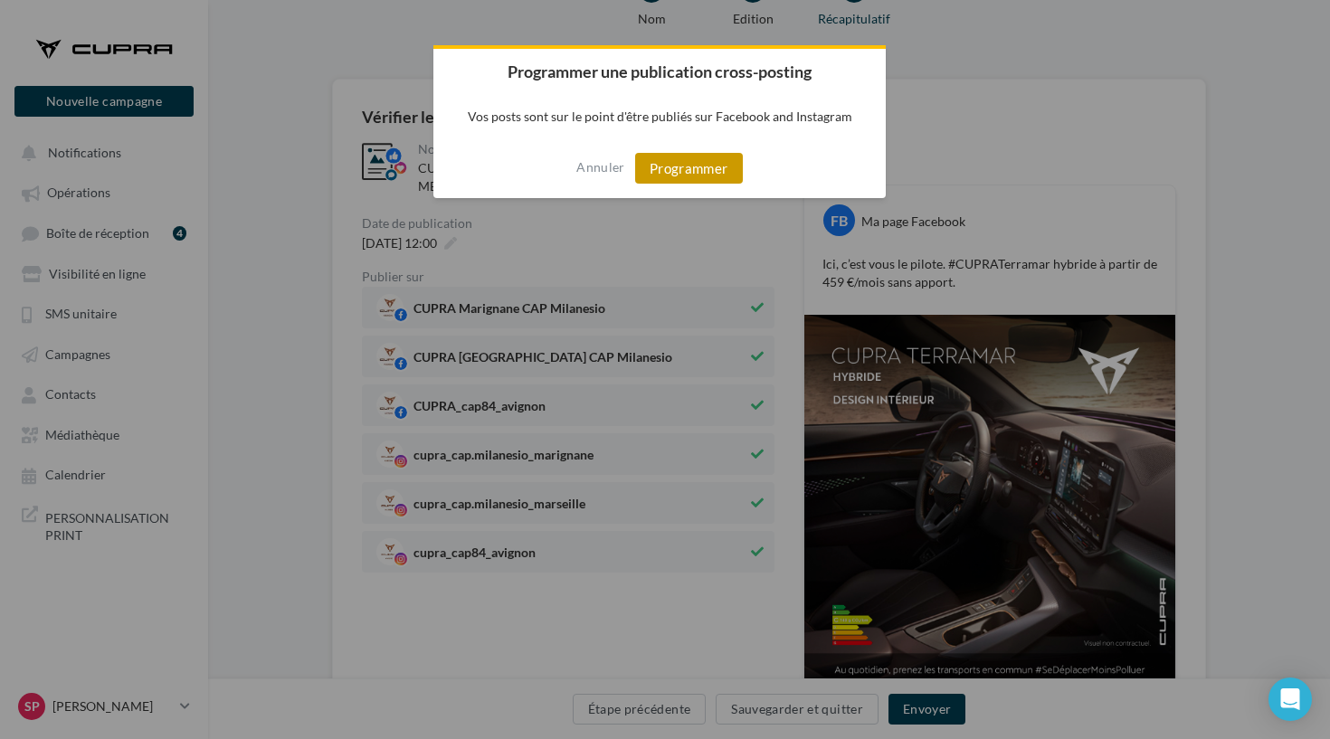
click at [651, 161] on button "Programmer" at bounding box center [689, 168] width 108 height 31
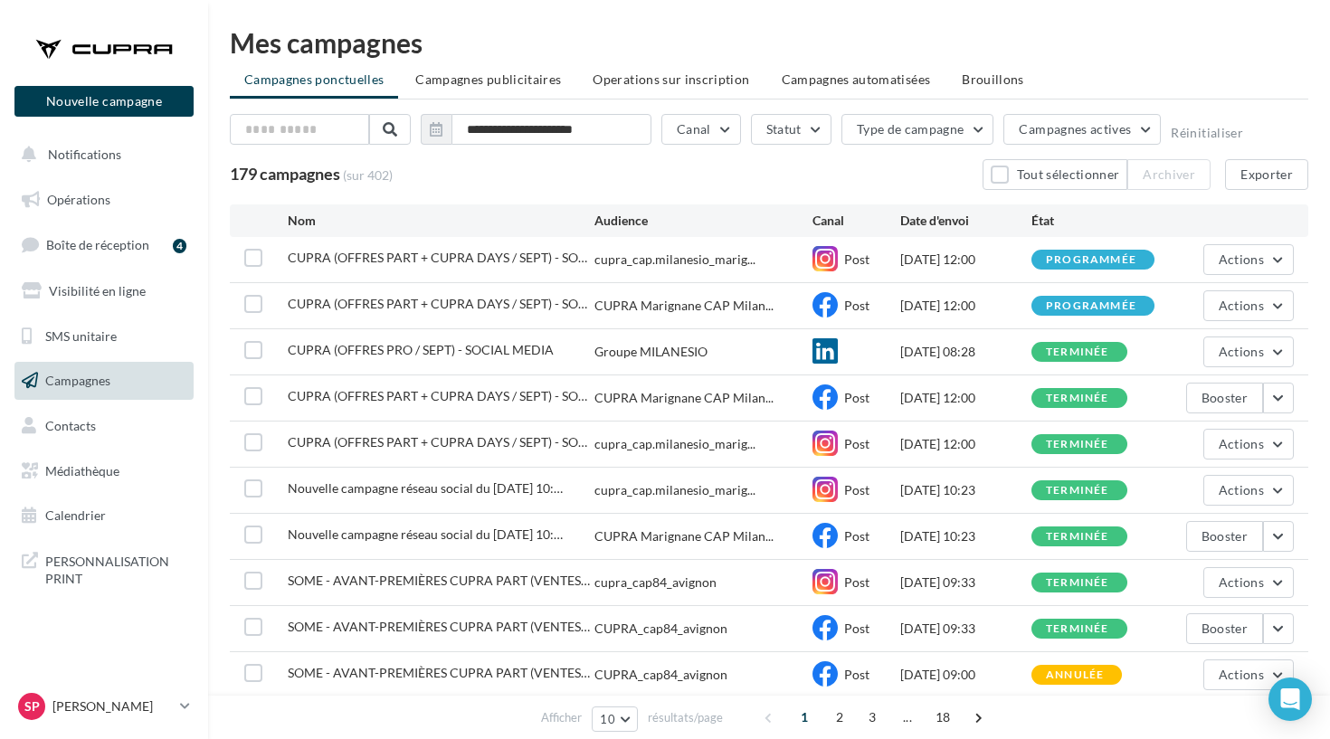
click at [107, 51] on div at bounding box center [104, 48] width 145 height 45
